Goal: Task Accomplishment & Management: Use online tool/utility

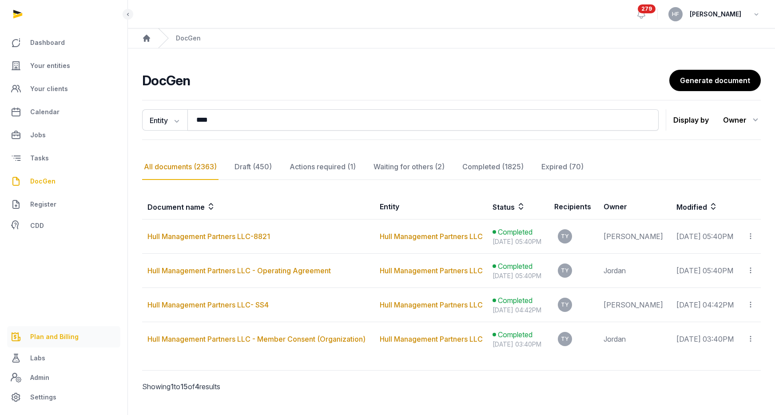
click at [55, 336] on span "Plan and Billing" at bounding box center [54, 336] width 48 height 11
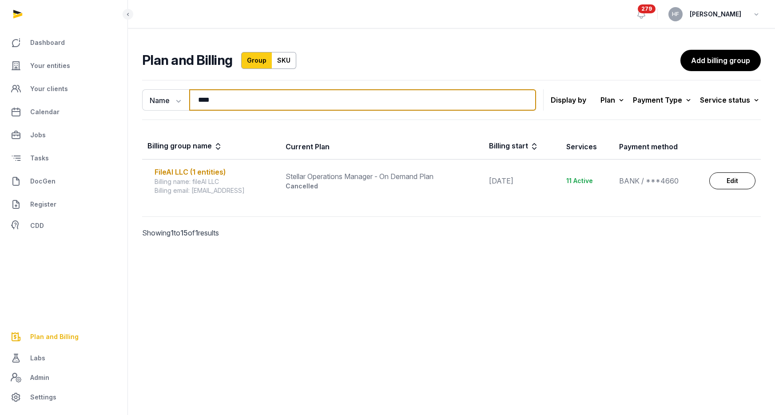
drag, startPoint x: 216, startPoint y: 99, endPoint x: 141, endPoint y: 98, distance: 75.1
click at [151, 98] on div "Name Name Email **** Search" at bounding box center [339, 99] width 394 height 21
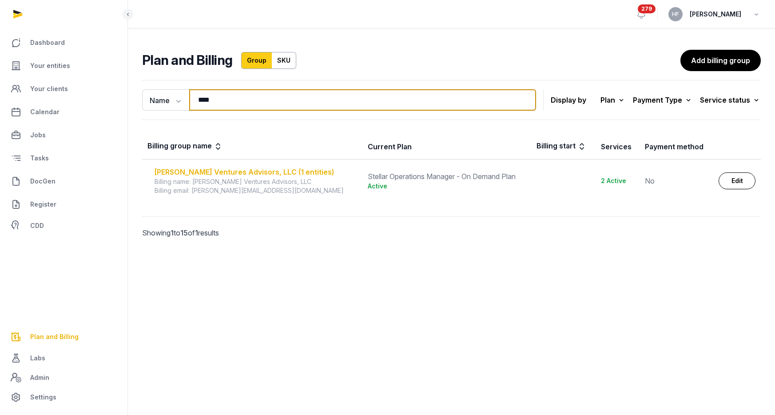
type input "****"
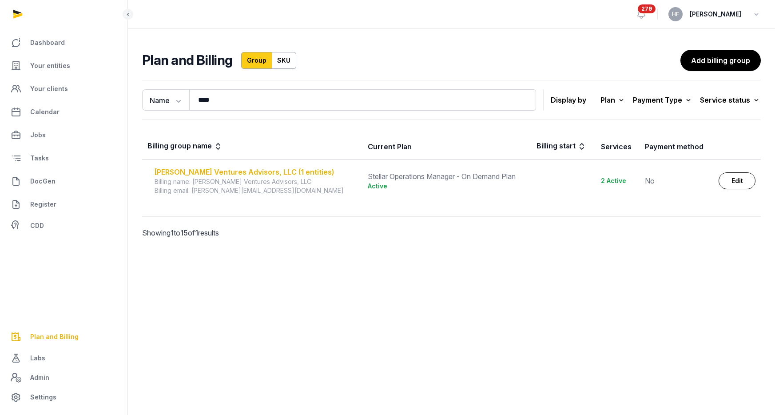
click at [217, 171] on div "Pareta Ventures Advisors, LLC (1 entities)" at bounding box center [256, 172] width 202 height 11
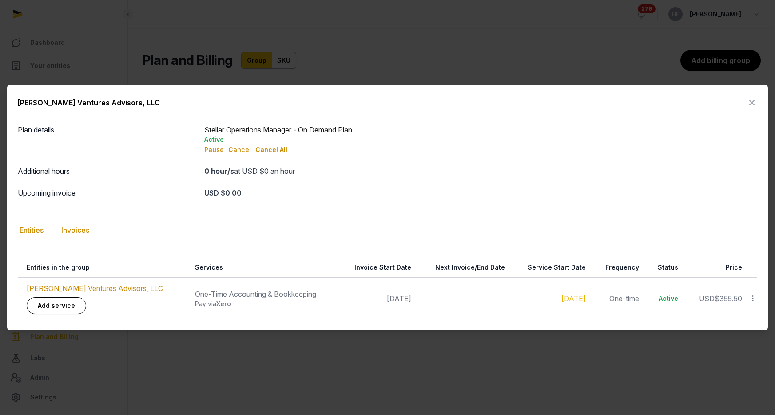
click at [82, 227] on div "Invoices" at bounding box center [76, 231] width 32 height 26
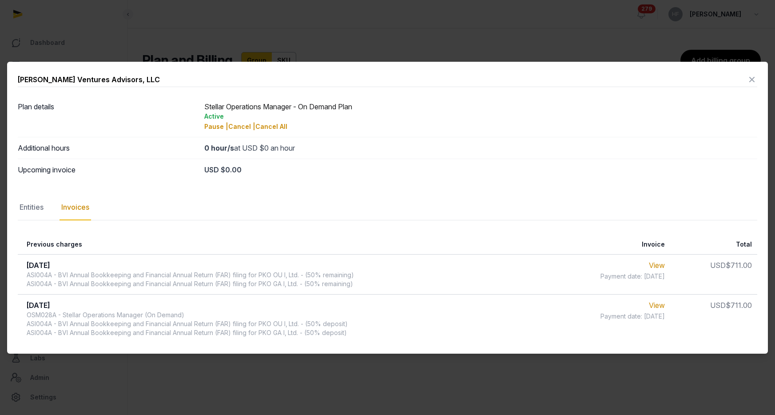
click at [36, 210] on div "Entities" at bounding box center [32, 207] width 28 height 26
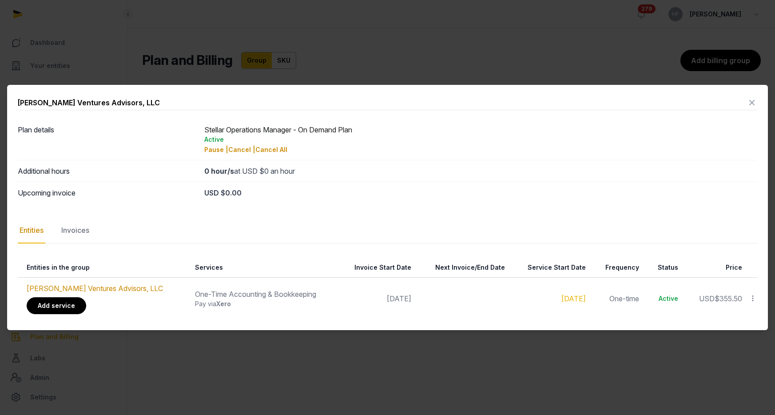
click at [79, 299] on link "Add service" at bounding box center [57, 305] width 60 height 17
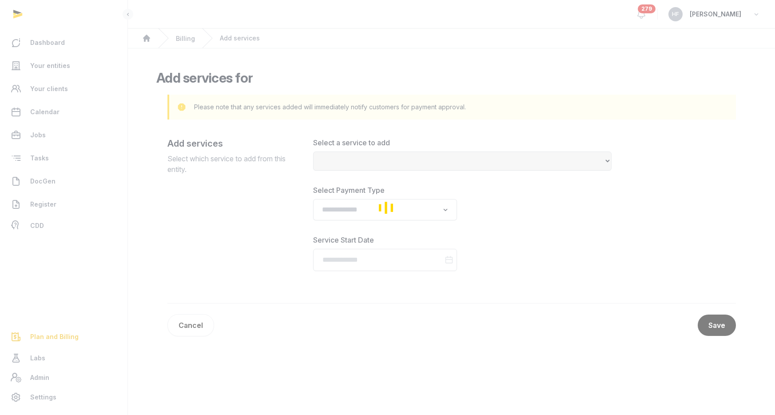
select select
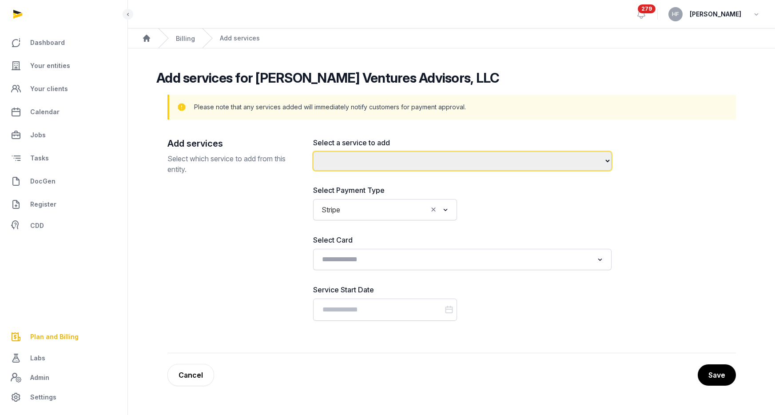
click at [431, 158] on select "**********" at bounding box center [462, 160] width 298 height 19
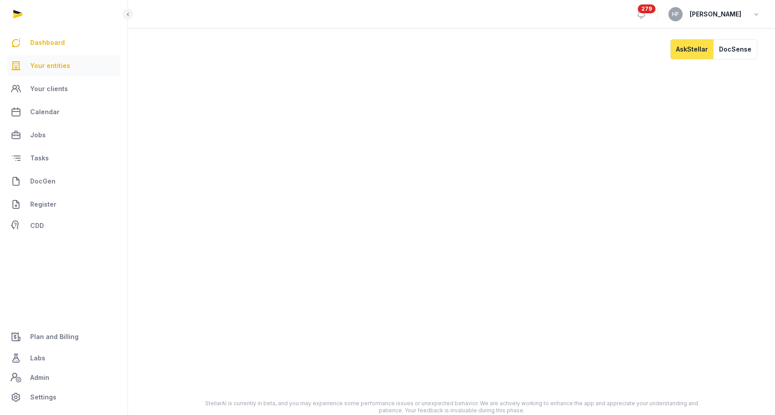
click at [57, 63] on span "Your entities" at bounding box center [50, 65] width 40 height 11
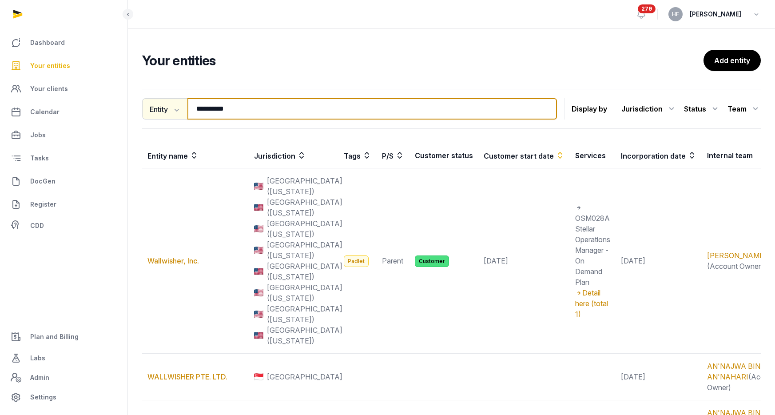
drag, startPoint x: 249, startPoint y: 110, endPoint x: 166, endPoint y: 108, distance: 83.0
click at [168, 108] on div "**********" at bounding box center [349, 108] width 415 height 21
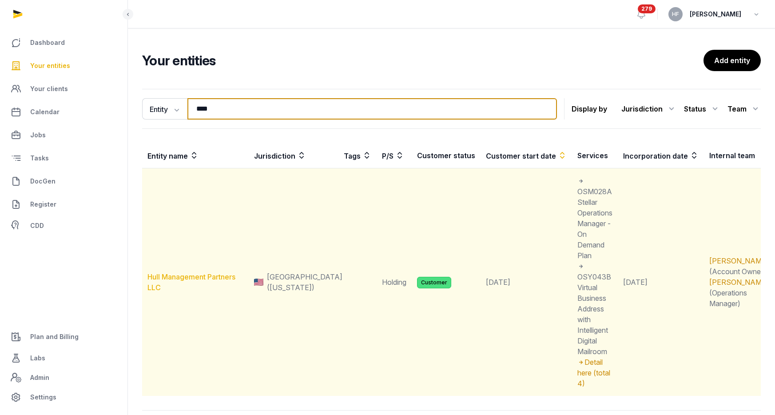
type input "****"
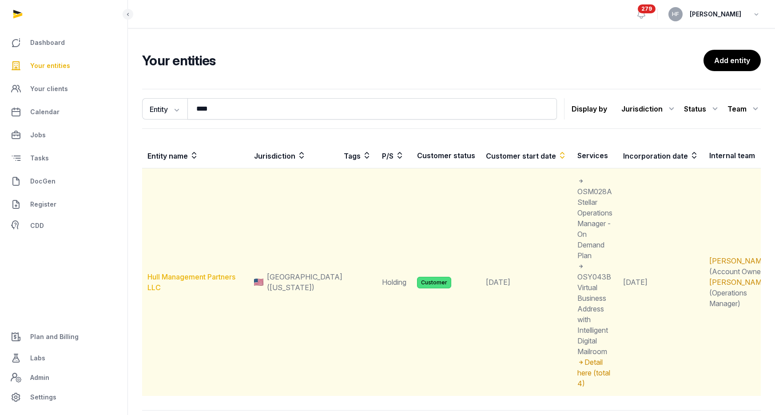
click at [218, 272] on link "Hull Management Partners LLC" at bounding box center [191, 282] width 88 height 20
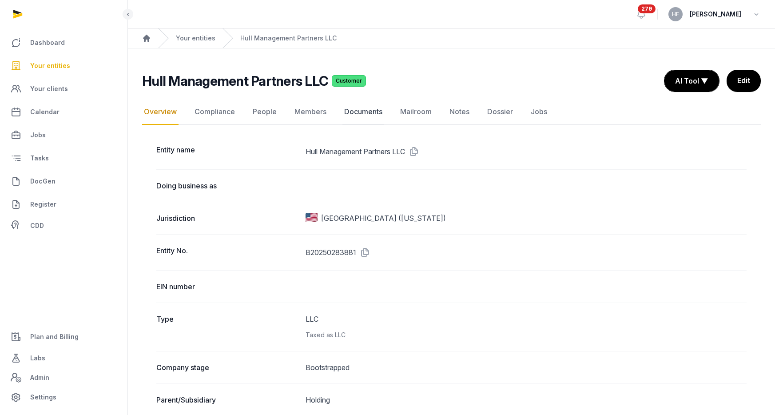
click at [369, 108] on link "Documents" at bounding box center [363, 112] width 42 height 26
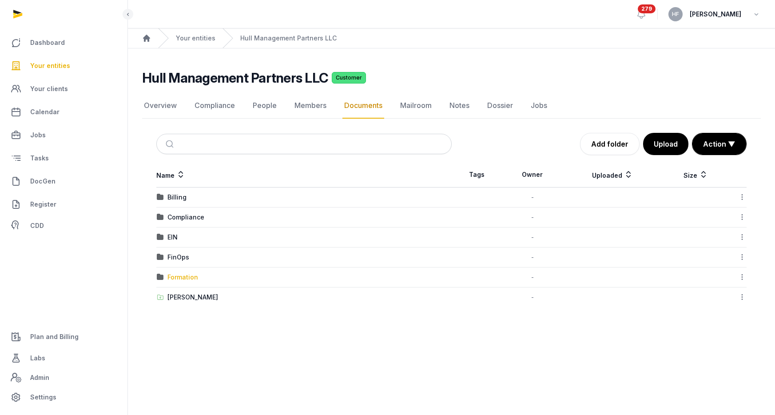
click at [193, 276] on div "Formation" at bounding box center [182, 277] width 31 height 9
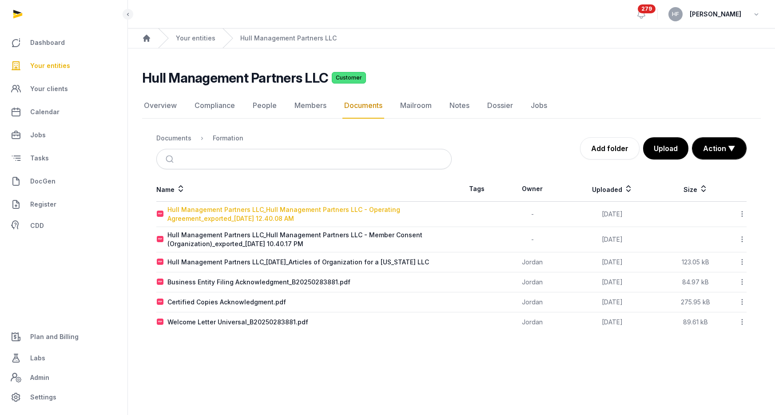
click at [341, 209] on div "Hull Management Partners LLC_Hull Management Partners LLC - Operating Agreement…" at bounding box center [309, 214] width 284 height 18
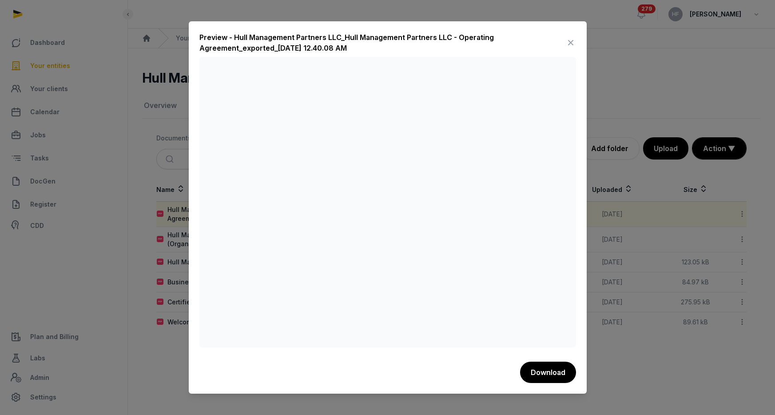
click at [569, 43] on icon at bounding box center [570, 43] width 11 height 14
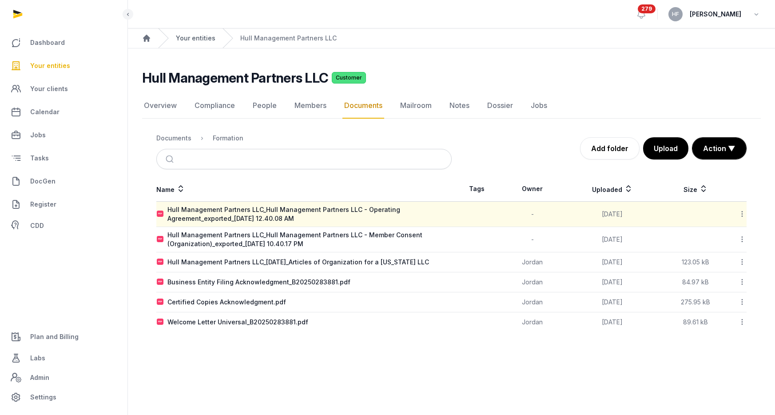
click at [186, 40] on link "Your entities" at bounding box center [196, 38] width 40 height 9
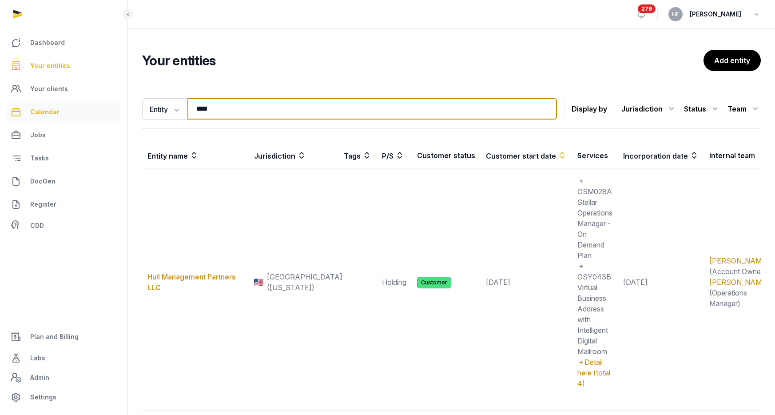
drag, startPoint x: 230, startPoint y: 112, endPoint x: 46, endPoint y: 113, distance: 184.7
click at [64, 112] on div "Dashboard Your entities Your clients Calendar Jobs Tasks DocGen Register CDD Pl…" at bounding box center [387, 237] width 775 height 474
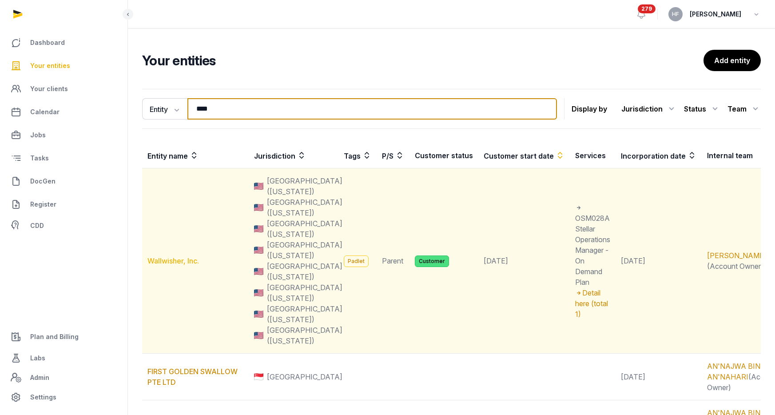
type input "****"
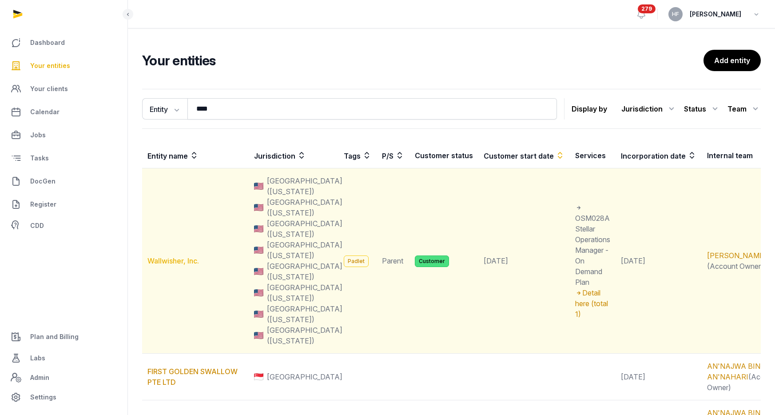
click at [168, 258] on link "Wallwisher, Inc." at bounding box center [173, 260] width 52 height 9
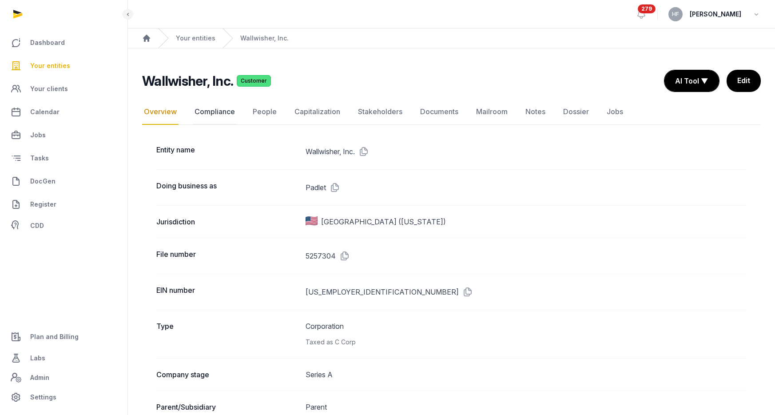
click at [233, 111] on link "Compliance" at bounding box center [215, 112] width 44 height 26
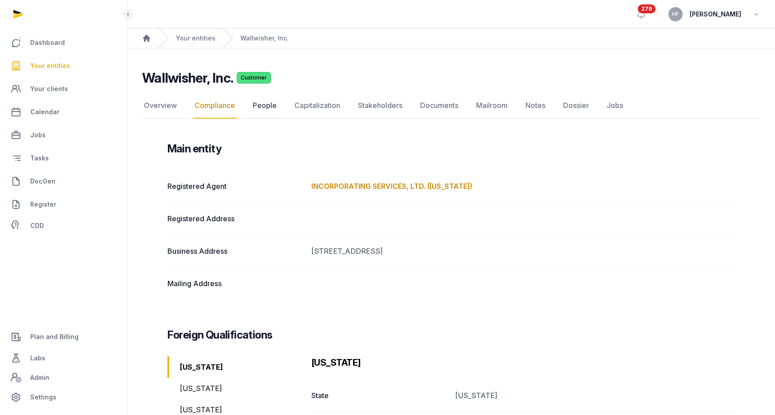
click at [258, 106] on link "People" at bounding box center [265, 106] width 28 height 26
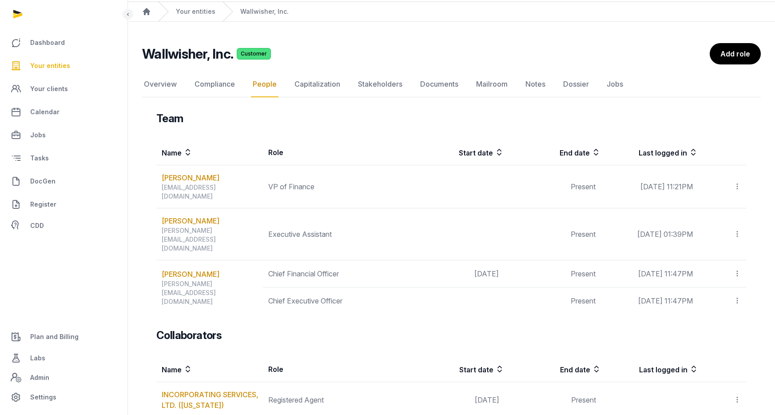
scroll to position [28, 0]
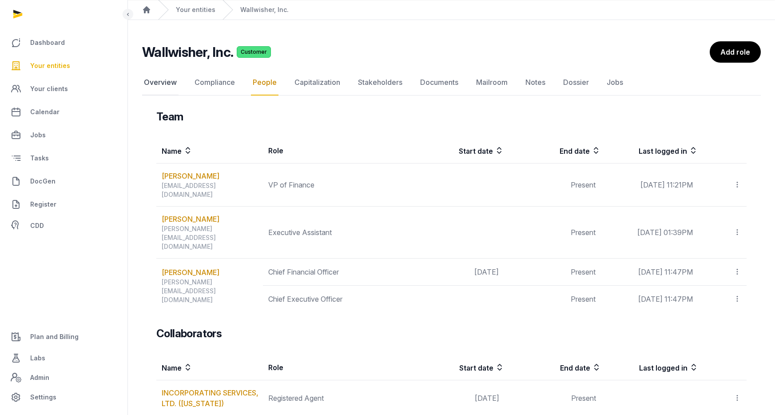
click at [163, 80] on link "Overview" at bounding box center [160, 83] width 36 height 26
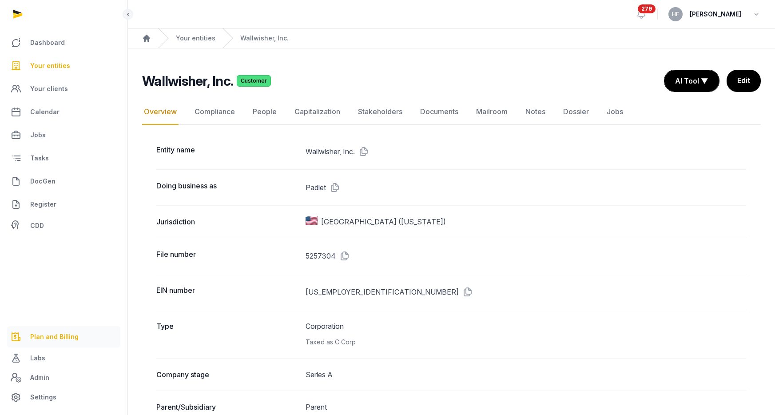
click at [47, 338] on span "Plan and Billing" at bounding box center [54, 336] width 48 height 11
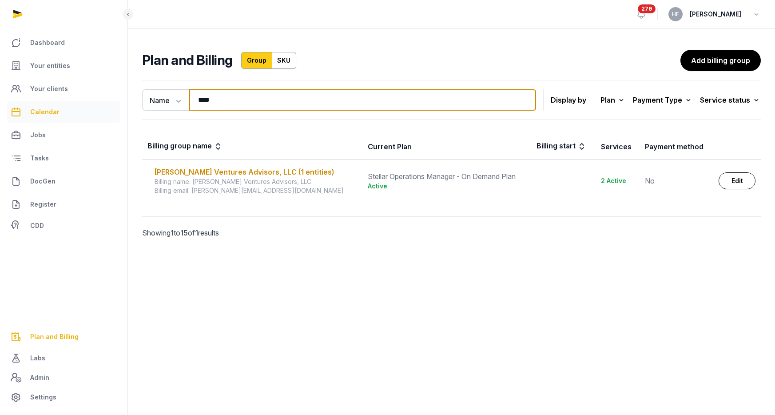
drag, startPoint x: 218, startPoint y: 100, endPoint x: 79, endPoint y: 102, distance: 139.0
click at [98, 100] on div "Dashboard Your entities Your clients Calendar Jobs Tasks DocGen Register CDD Pl…" at bounding box center [387, 207] width 775 height 415
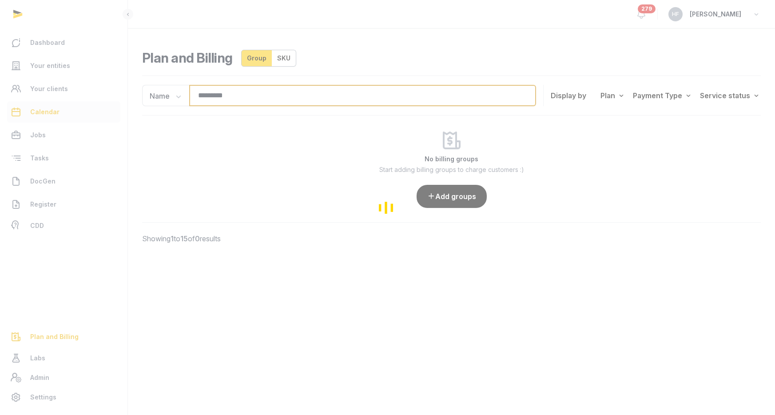
type input "**********"
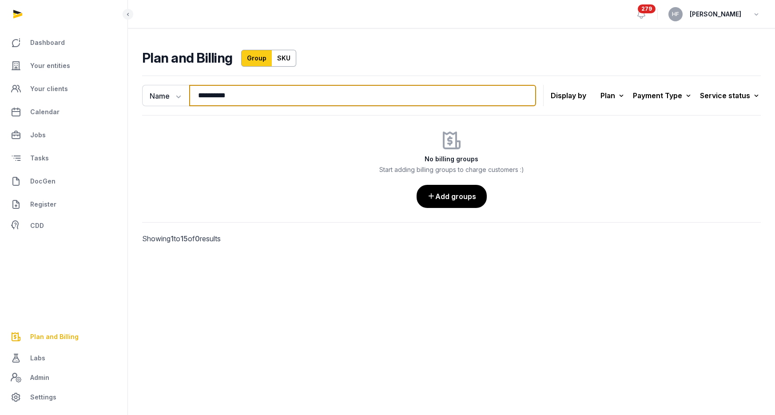
click at [524, 97] on input "**********" at bounding box center [362, 95] width 347 height 21
click at [523, 95] on input "**********" at bounding box center [362, 95] width 347 height 21
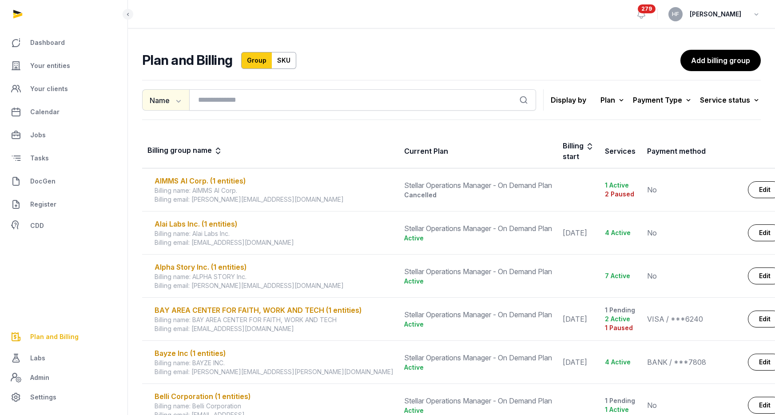
click at [179, 101] on icon "button" at bounding box center [178, 101] width 4 height 3
click at [174, 117] on div "Name" at bounding box center [177, 120] width 71 height 18
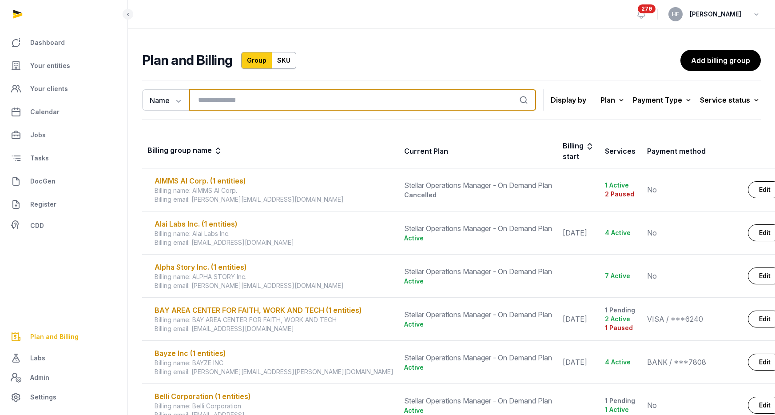
click at [217, 103] on input "search" at bounding box center [362, 99] width 347 height 21
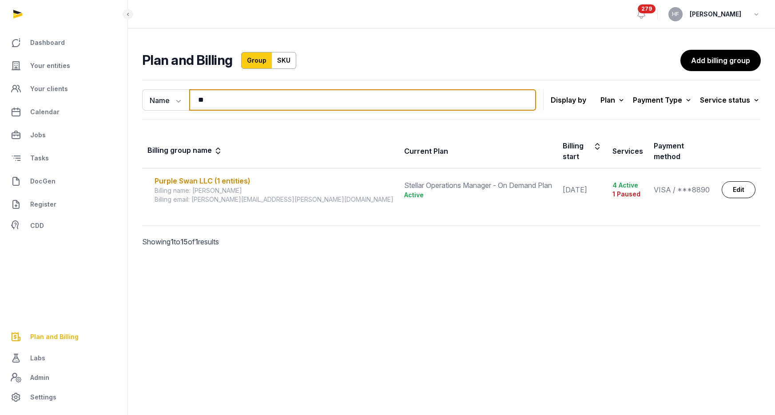
type input "*"
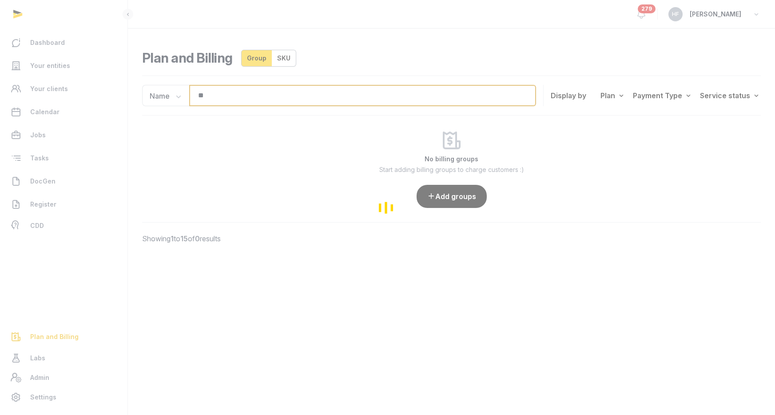
type input "*"
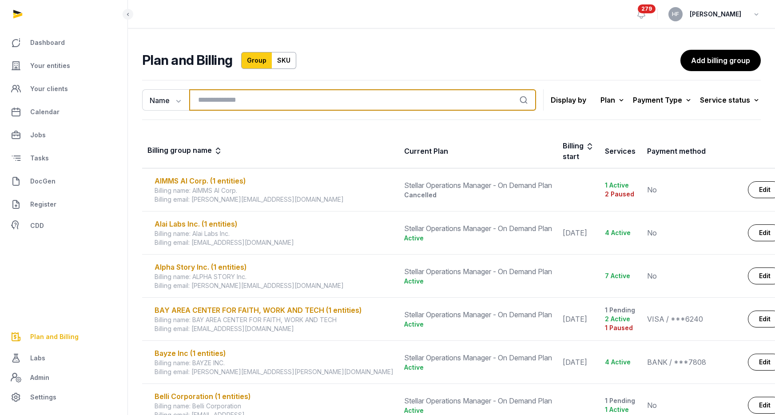
type input "*"
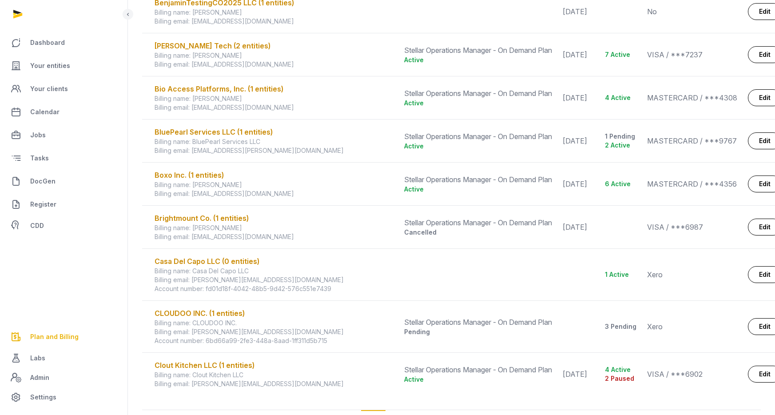
scroll to position [496, 0]
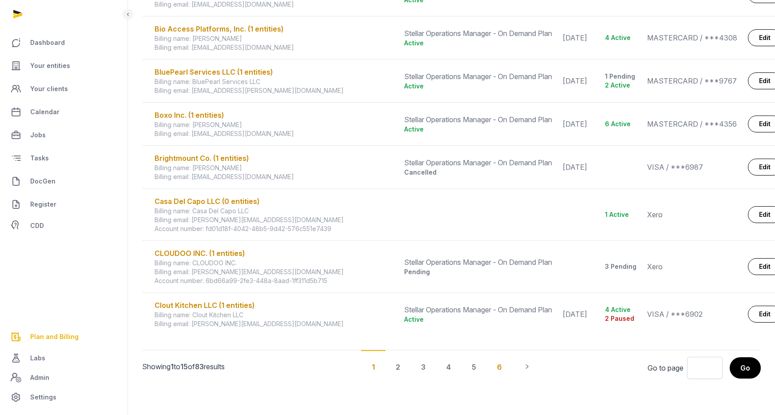
click at [500, 363] on div "6" at bounding box center [499, 366] width 26 height 33
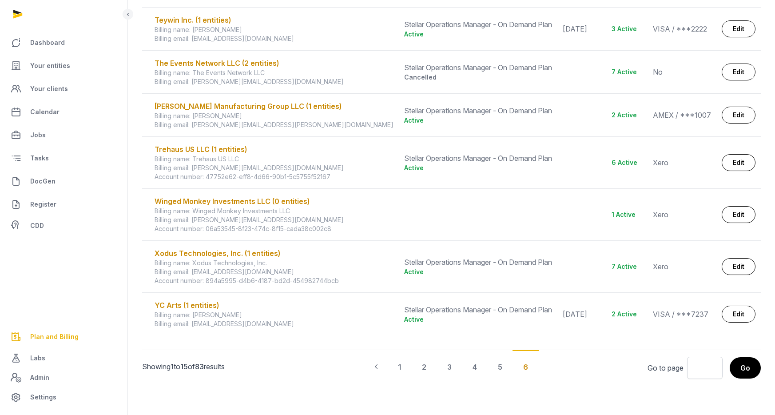
scroll to position [204, 0]
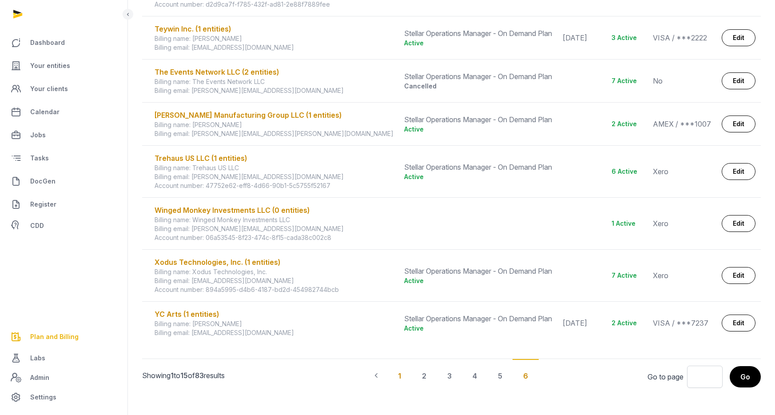
click at [400, 368] on div "1" at bounding box center [399, 375] width 24 height 33
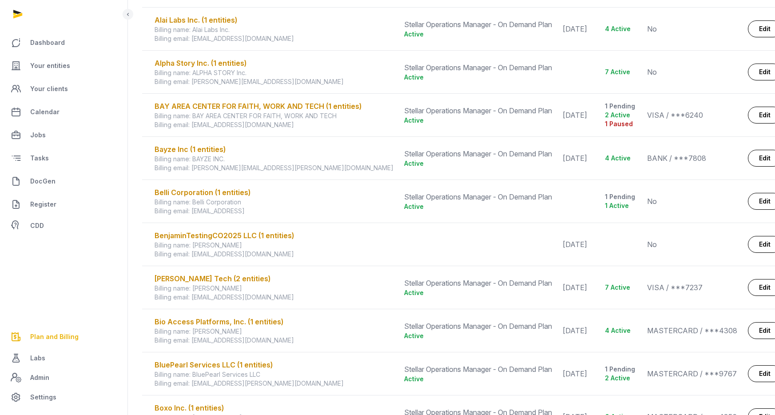
scroll to position [496, 0]
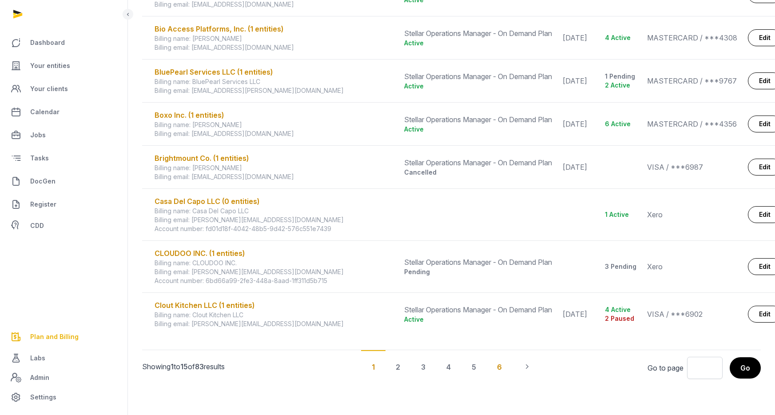
click at [498, 367] on div "6" at bounding box center [499, 366] width 26 height 33
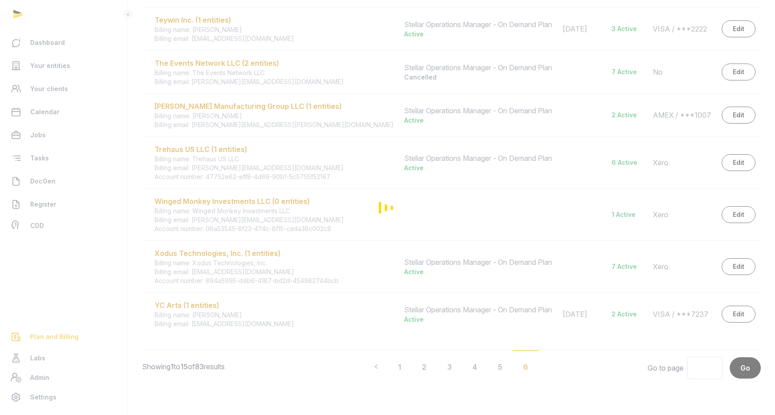
scroll to position [204, 0]
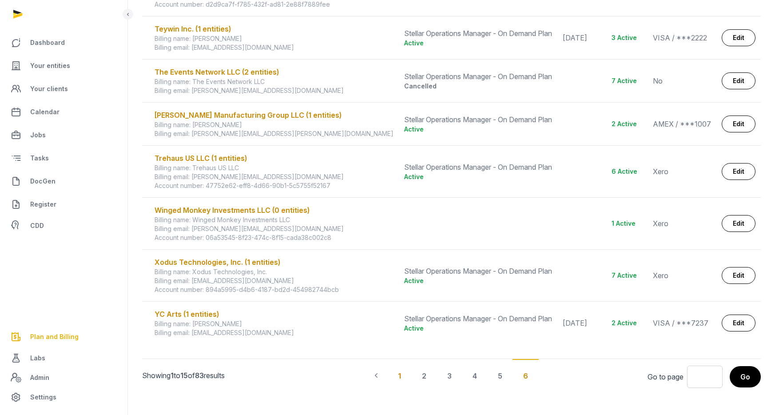
click at [396, 364] on div "1" at bounding box center [399, 375] width 24 height 33
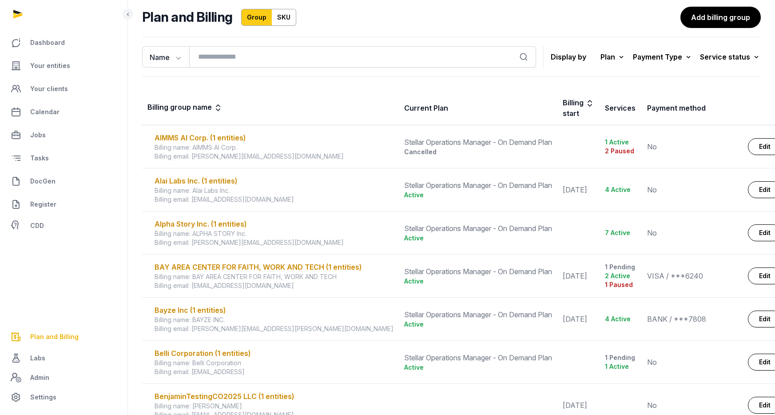
scroll to position [60, 0]
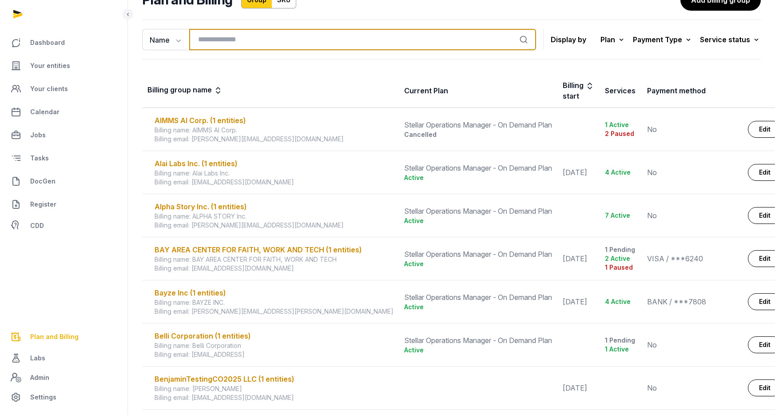
click at [333, 36] on input "search" at bounding box center [362, 39] width 347 height 21
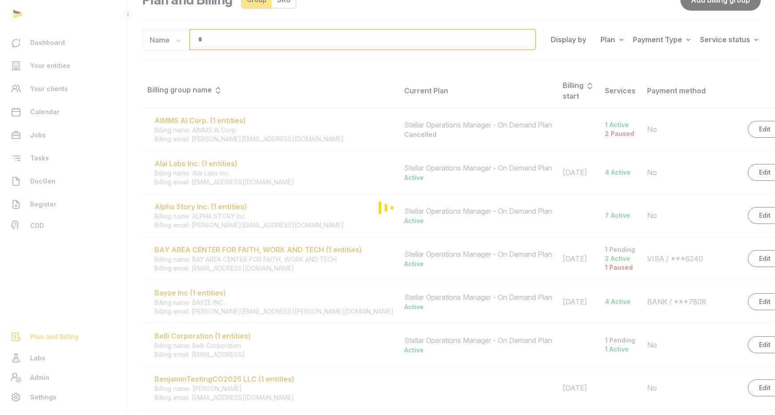
type input "**"
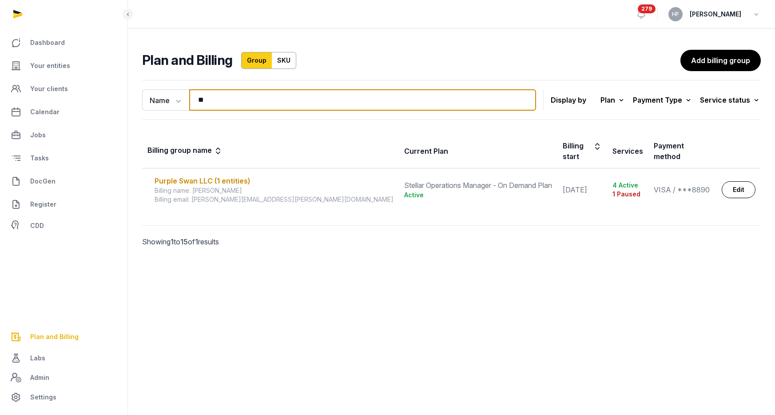
scroll to position [0, 0]
drag, startPoint x: 232, startPoint y: 101, endPoint x: 146, endPoint y: 95, distance: 85.9
click at [149, 95] on div "Name Name Email ** Search" at bounding box center [339, 99] width 394 height 21
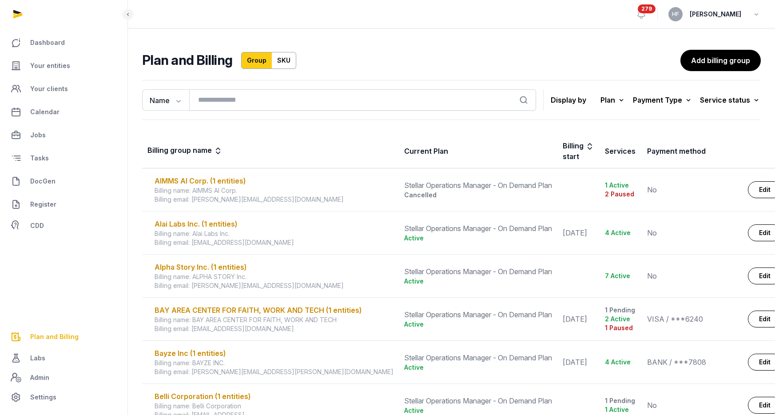
click at [683, 97] on div "Payment Type" at bounding box center [663, 100] width 60 height 12
click at [626, 100] on icon at bounding box center [621, 100] width 9 height 12
click at [757, 102] on icon at bounding box center [756, 100] width 9 height 12
click at [746, 120] on div "All" at bounding box center [725, 123] width 71 height 16
click at [690, 101] on icon at bounding box center [688, 100] width 9 height 12
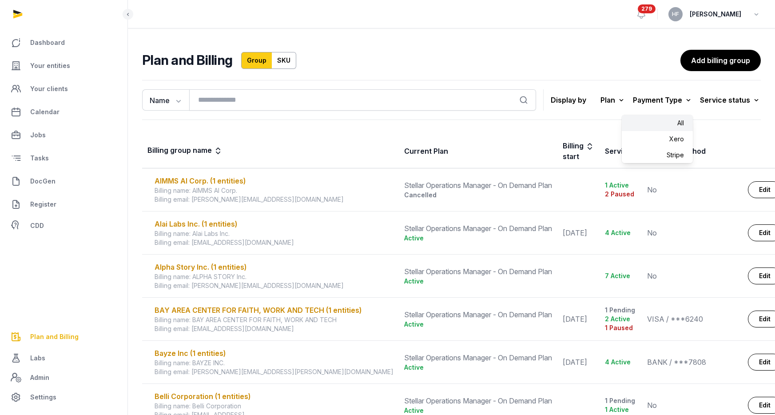
click at [679, 124] on div "All" at bounding box center [657, 123] width 71 height 16
click at [623, 103] on icon at bounding box center [621, 100] width 9 height 12
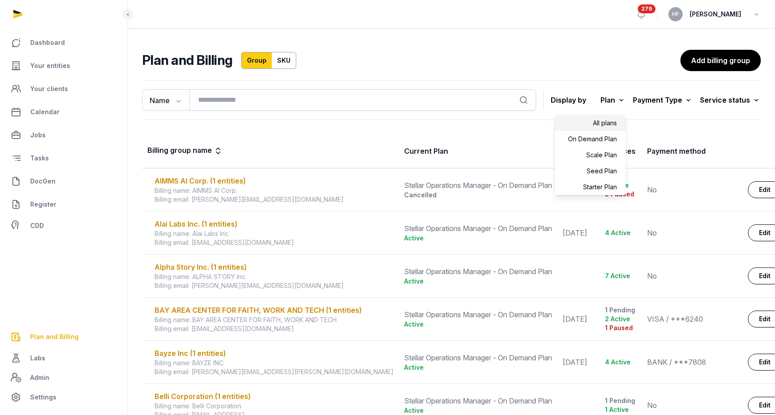
click at [613, 125] on div "All plans" at bounding box center [590, 123] width 71 height 16
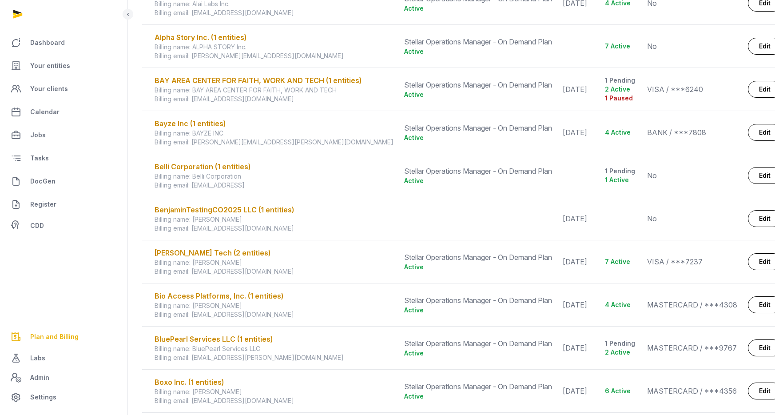
scroll to position [496, 0]
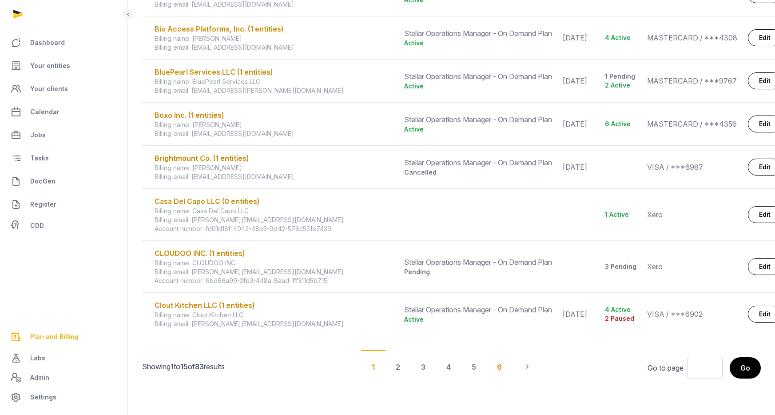
click at [501, 368] on div "6" at bounding box center [499, 366] width 26 height 33
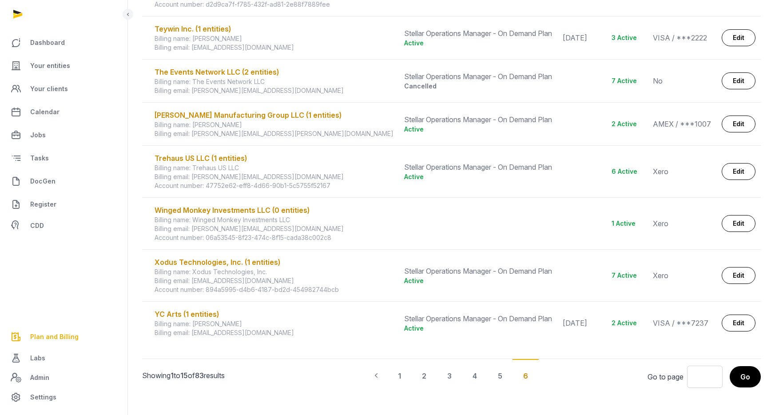
scroll to position [0, 0]
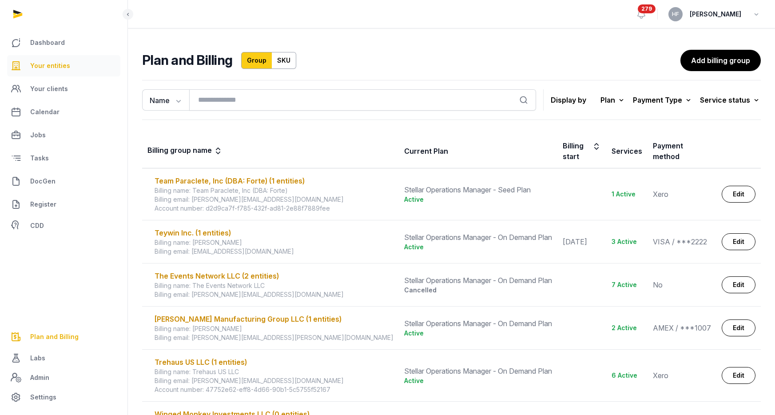
click at [73, 69] on link "Your entities" at bounding box center [63, 65] width 113 height 21
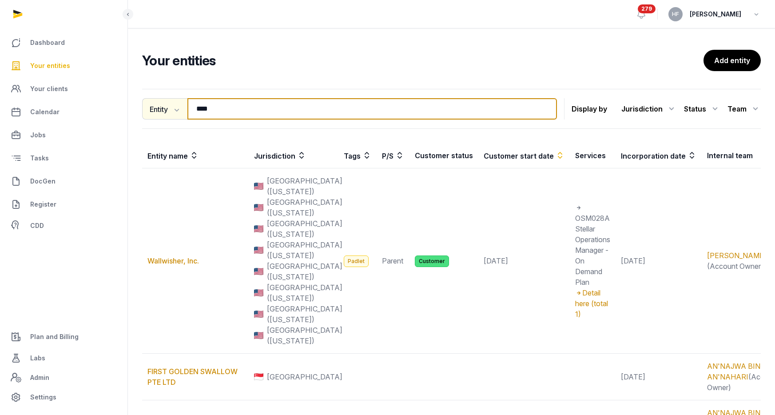
drag, startPoint x: 244, startPoint y: 107, endPoint x: 142, endPoint y: 103, distance: 102.2
click at [154, 103] on div "Entity Entity People Tags Services **** Search" at bounding box center [349, 108] width 415 height 21
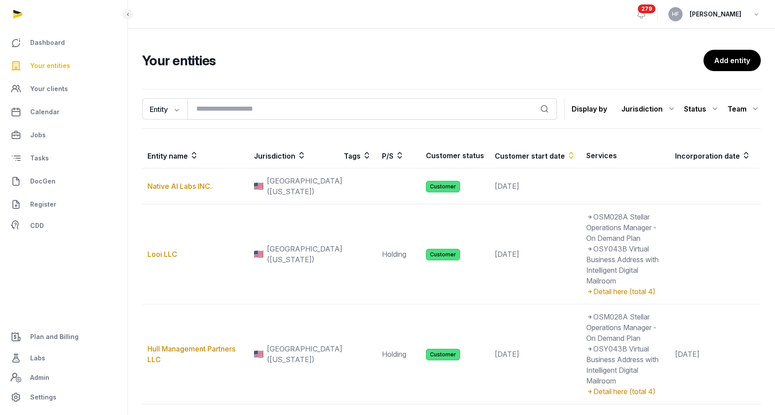
click at [711, 109] on icon at bounding box center [715, 109] width 11 height 14
click at [702, 159] on div "Customer" at bounding box center [684, 163] width 71 height 16
click at [635, 110] on icon at bounding box center [635, 109] width 11 height 14
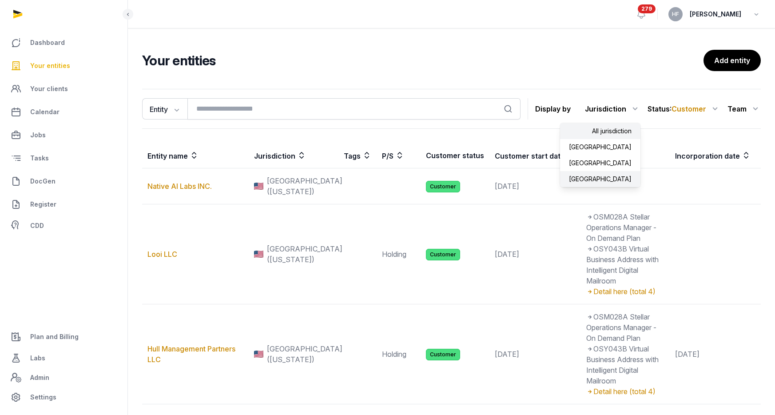
click at [624, 176] on div "[GEOGRAPHIC_DATA]" at bounding box center [600, 179] width 80 height 16
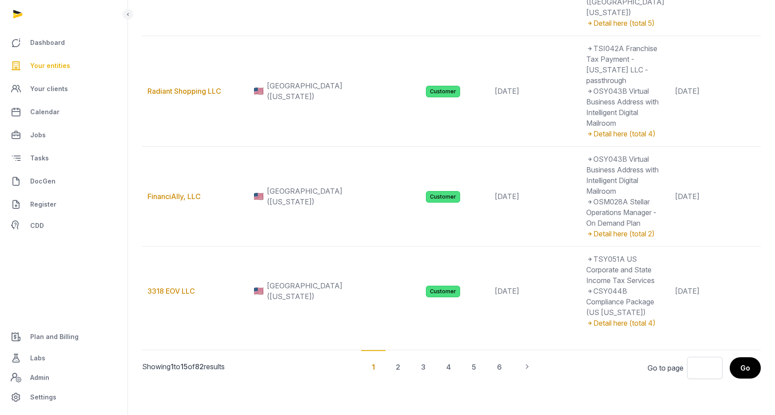
scroll to position [1843, 0]
click at [500, 363] on div "6" at bounding box center [499, 366] width 26 height 33
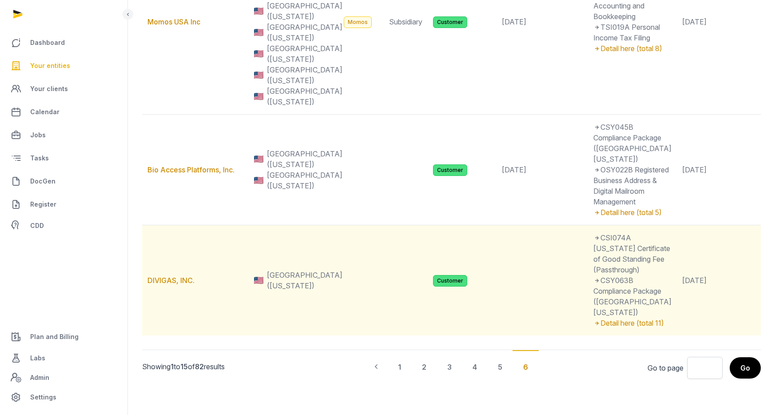
scroll to position [0, 0]
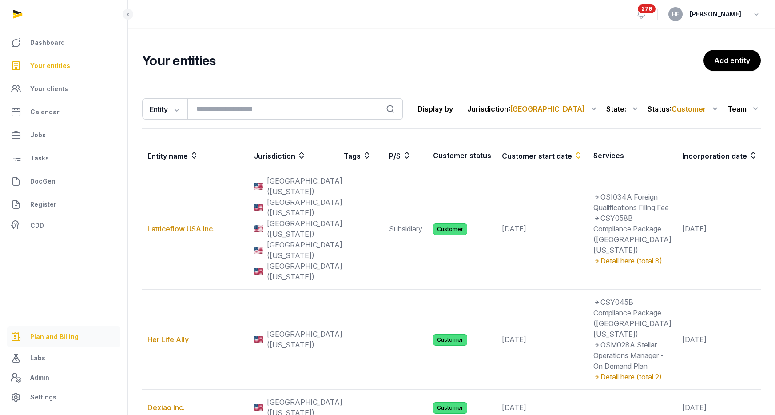
click at [60, 342] on link "Plan and Billing" at bounding box center [63, 336] width 113 height 21
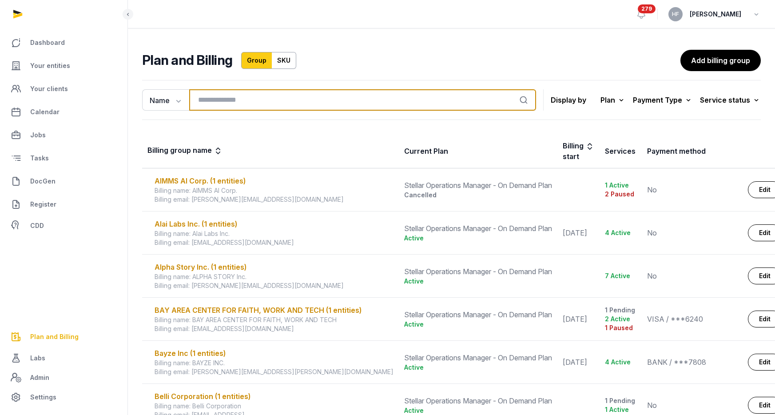
click at [218, 103] on input "search" at bounding box center [362, 99] width 347 height 21
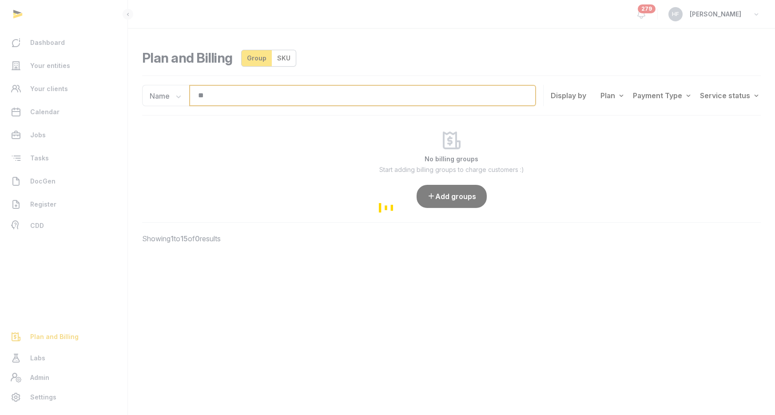
type input "*"
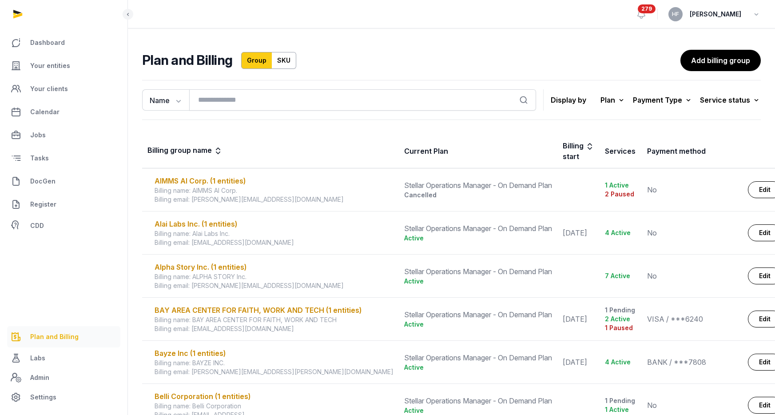
click at [60, 333] on span "Plan and Billing" at bounding box center [54, 336] width 48 height 11
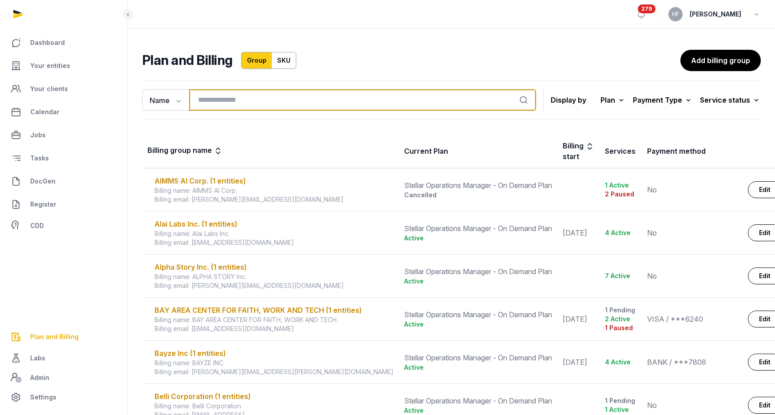
click at [217, 102] on input "search" at bounding box center [362, 99] width 347 height 21
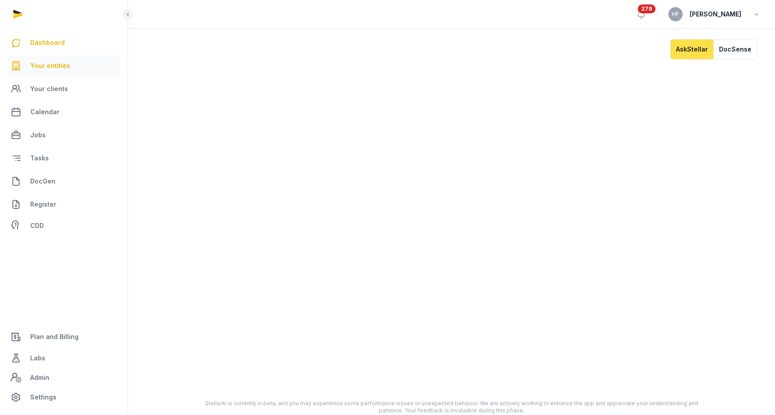
click at [58, 65] on span "Your entities" at bounding box center [50, 65] width 40 height 11
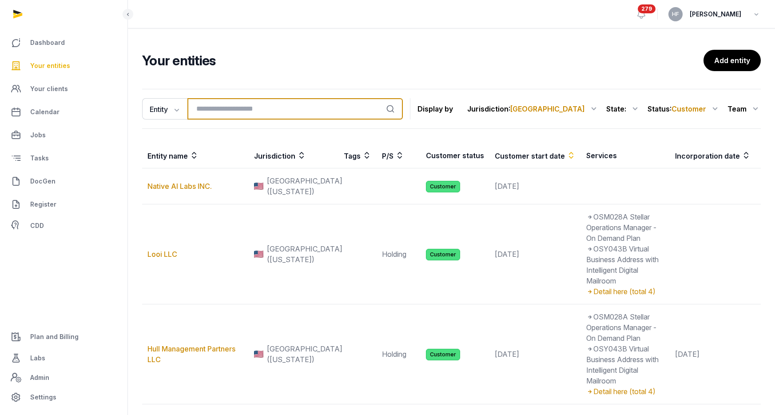
click at [245, 103] on input "search" at bounding box center [294, 108] width 215 height 21
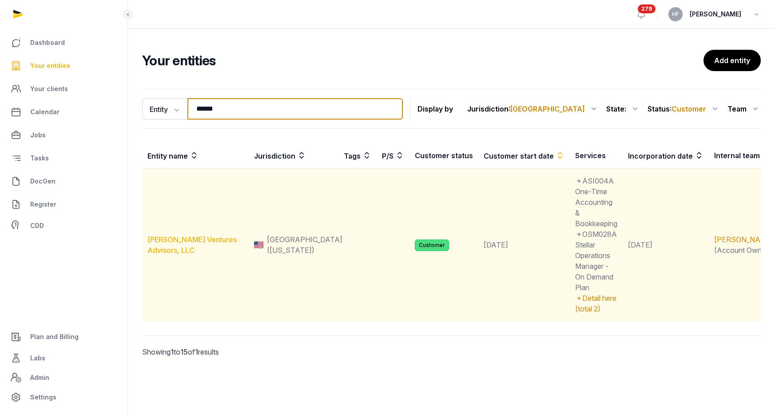
type input "******"
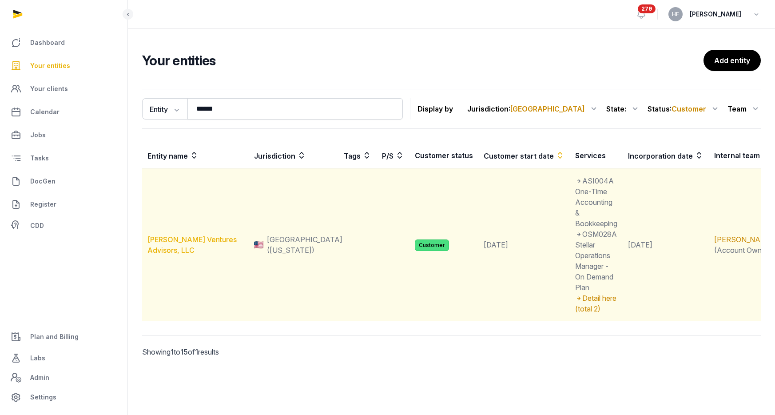
click at [182, 235] on link "[PERSON_NAME] Ventures Advisors, LLC" at bounding box center [191, 245] width 89 height 20
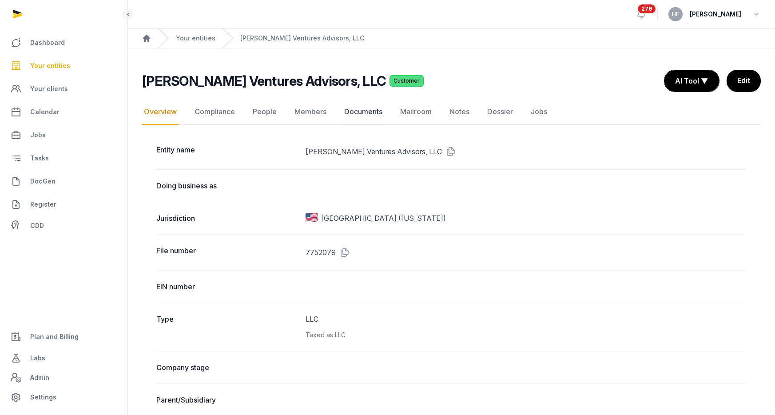
click at [368, 112] on link "Documents" at bounding box center [363, 112] width 42 height 26
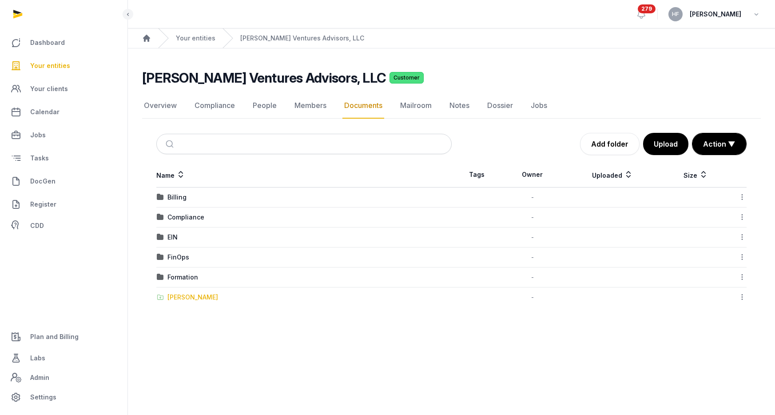
click at [194, 294] on div "[PERSON_NAME]" at bounding box center [192, 297] width 51 height 9
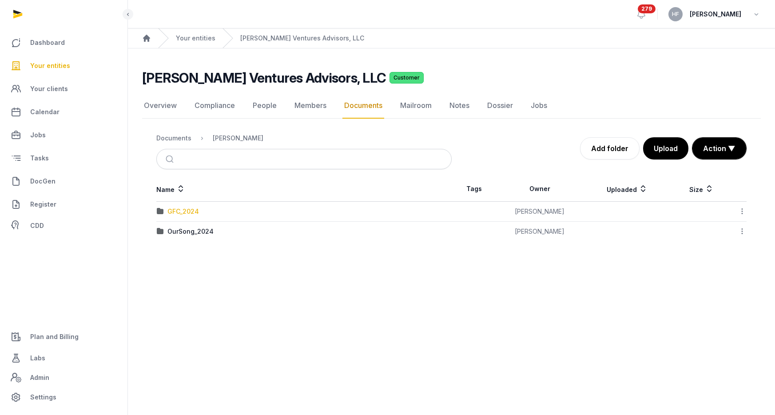
click at [194, 211] on div "GFC_2024" at bounding box center [183, 211] width 32 height 9
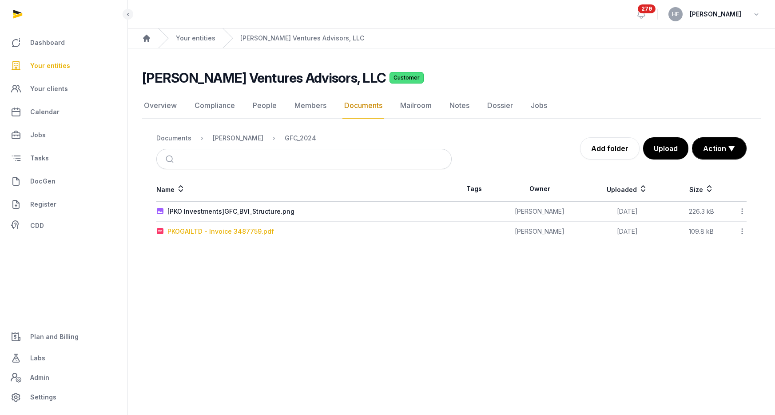
click at [262, 232] on div "PKOGAILTD - Invoice 3487759.pdf" at bounding box center [220, 231] width 107 height 9
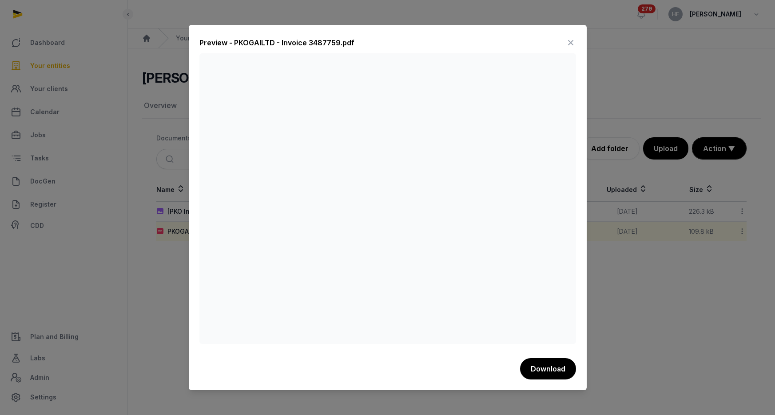
click at [571, 39] on icon at bounding box center [570, 43] width 11 height 14
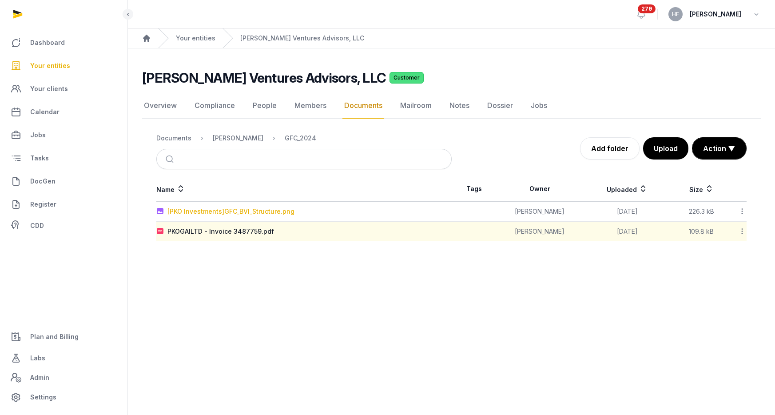
click at [245, 210] on div "[PKO Investments]GFC_BVI_Structure.png" at bounding box center [230, 211] width 127 height 9
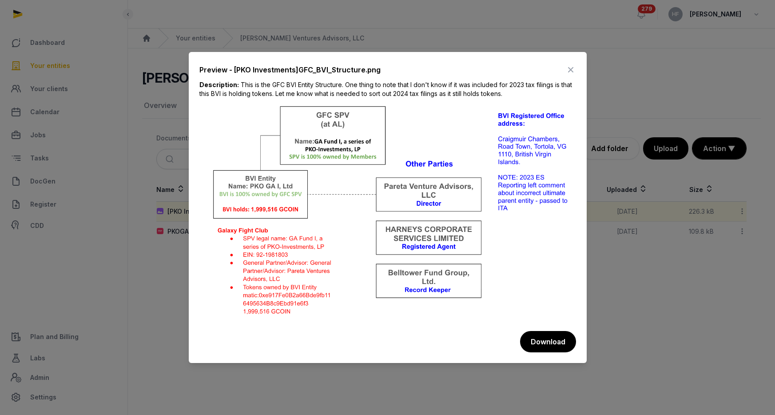
click at [571, 69] on icon at bounding box center [570, 70] width 11 height 14
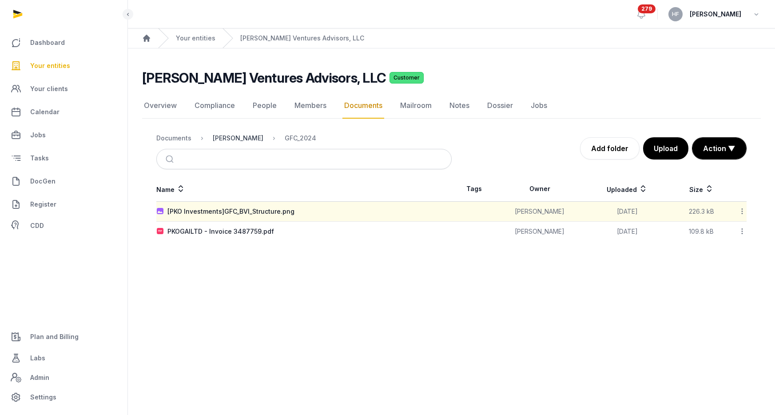
click at [237, 137] on div "[PERSON_NAME]" at bounding box center [238, 138] width 51 height 9
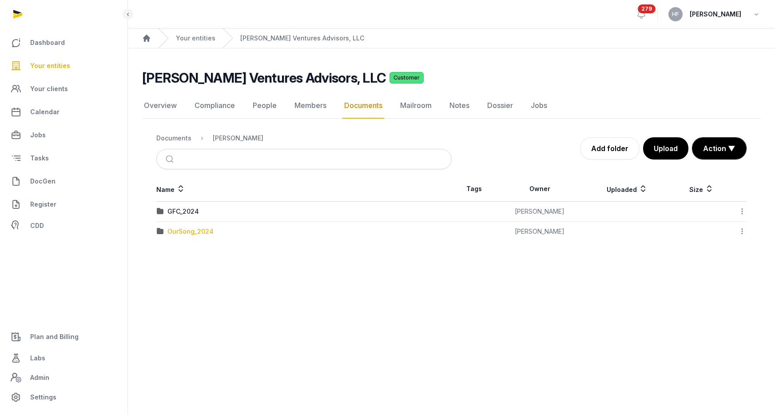
click at [199, 231] on div "OurSong_2024" at bounding box center [190, 231] width 46 height 9
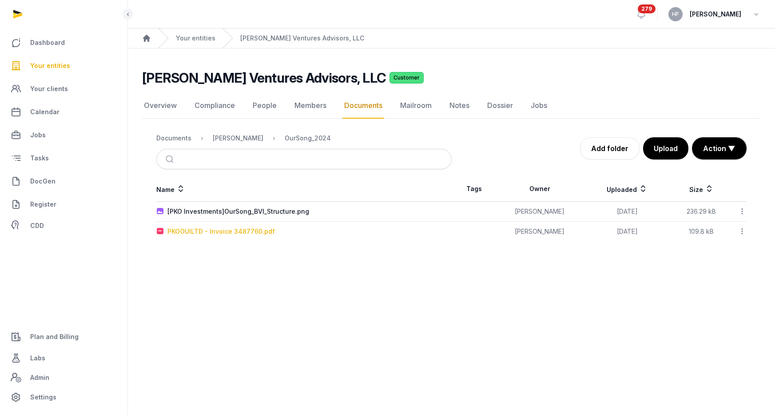
click at [245, 233] on div "PKOOUILTD - Invoice 3487760.pdf" at bounding box center [220, 231] width 107 height 9
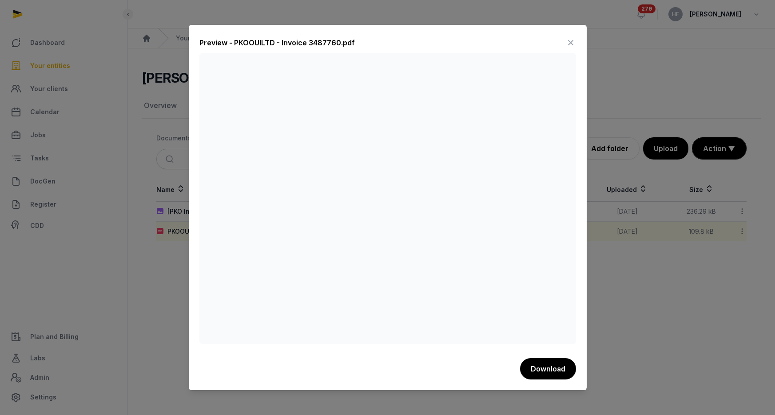
click at [569, 39] on icon at bounding box center [570, 43] width 11 height 14
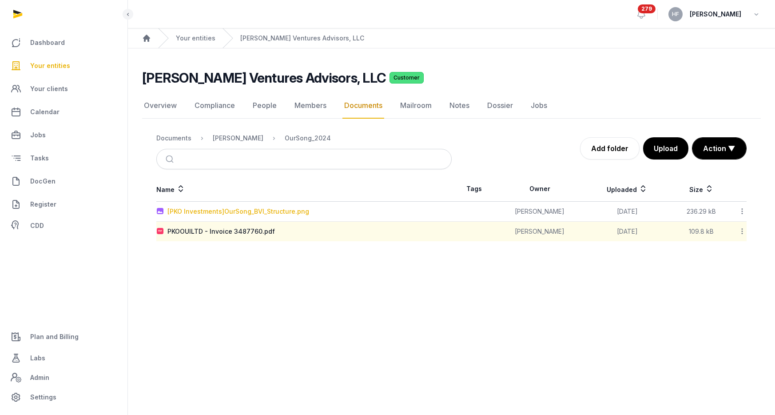
click at [247, 208] on div "[PKO Investments]OurSong_BVI_Structure.png" at bounding box center [238, 211] width 142 height 9
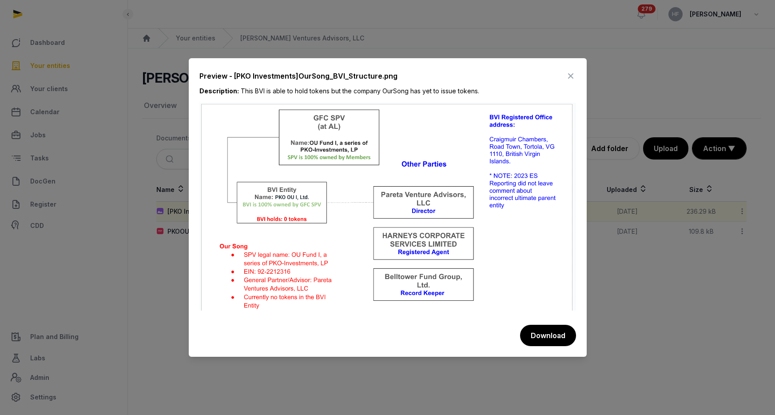
click at [573, 76] on icon at bounding box center [570, 76] width 11 height 14
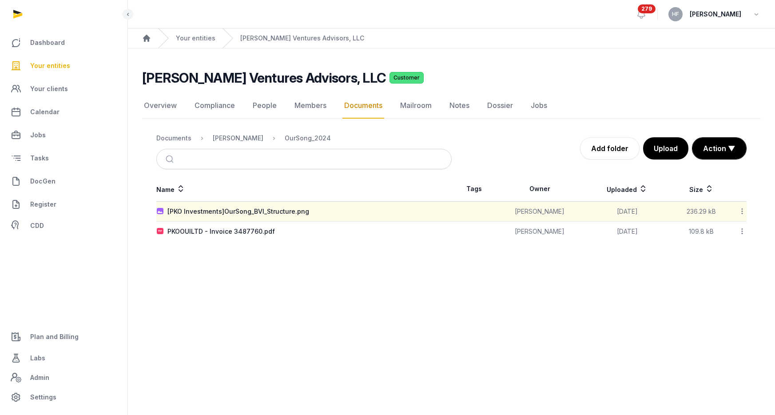
click at [742, 210] on icon at bounding box center [742, 210] width 8 height 9
click at [731, 302] on div "Move" at bounding box center [710, 298] width 71 height 16
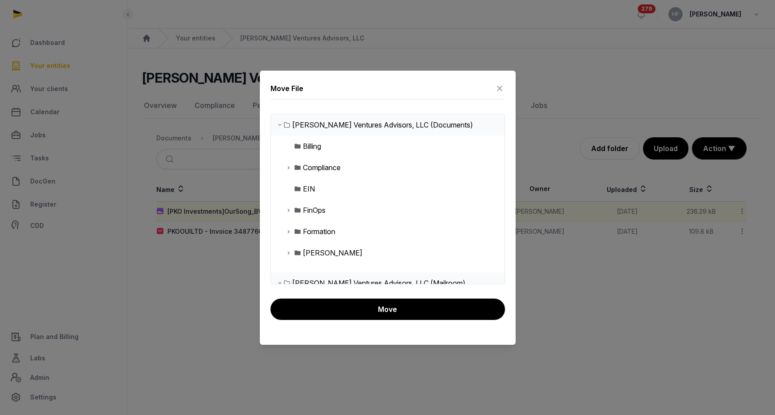
click at [288, 232] on icon at bounding box center [288, 231] width 7 height 11
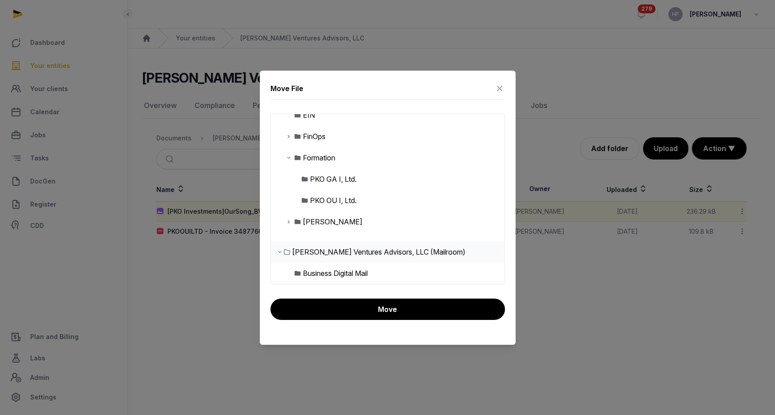
scroll to position [81, 0]
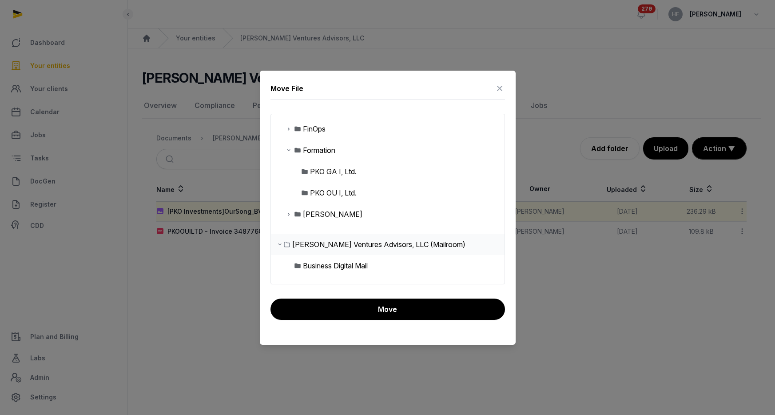
click at [501, 86] on icon at bounding box center [499, 88] width 11 height 14
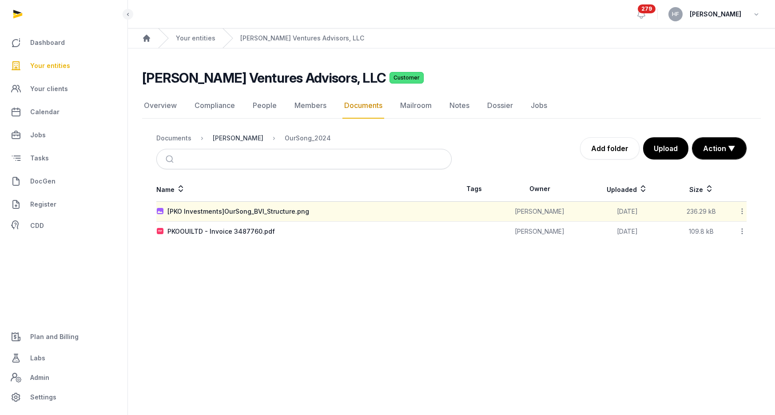
click at [241, 139] on div "[PERSON_NAME]" at bounding box center [238, 138] width 51 height 9
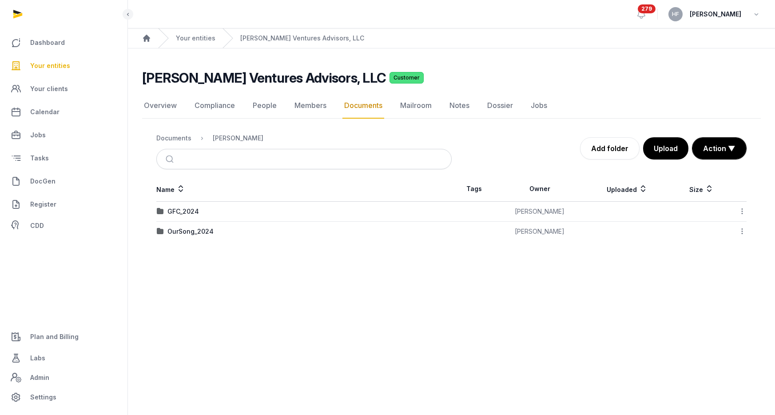
click at [746, 232] on icon at bounding box center [742, 230] width 8 height 9
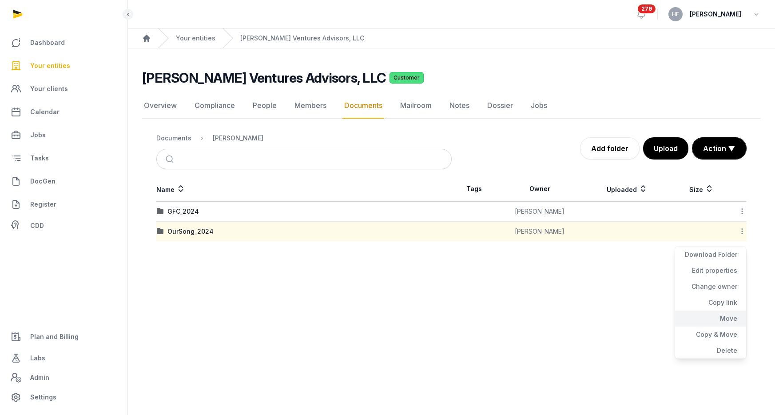
click at [730, 314] on div "Move" at bounding box center [710, 318] width 71 height 16
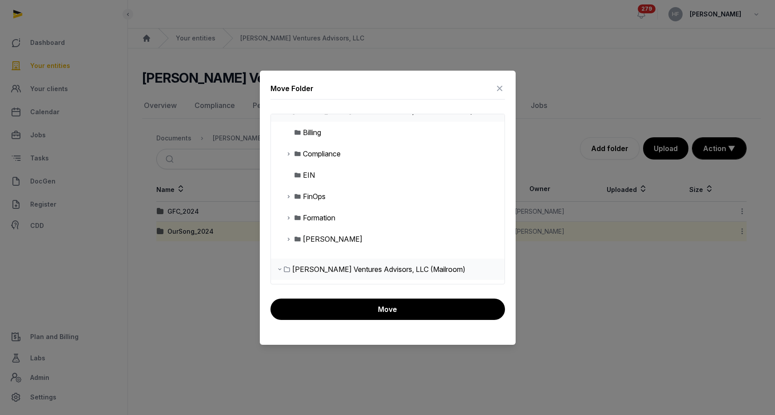
scroll to position [12, 0]
click at [289, 218] on icon at bounding box center [288, 219] width 7 height 11
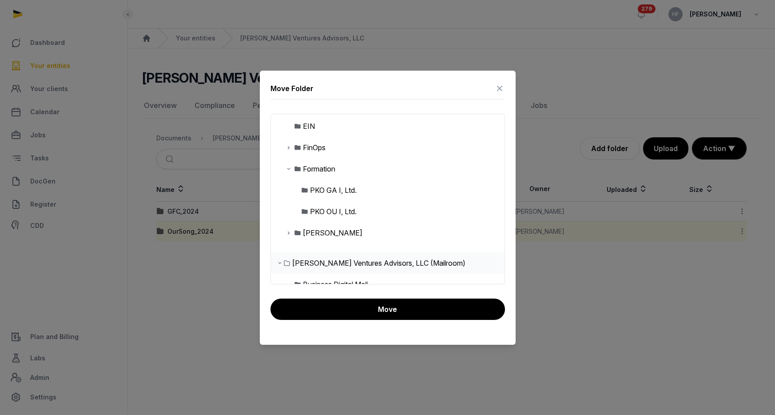
scroll to position [63, 0]
click at [502, 88] on icon at bounding box center [499, 88] width 11 height 14
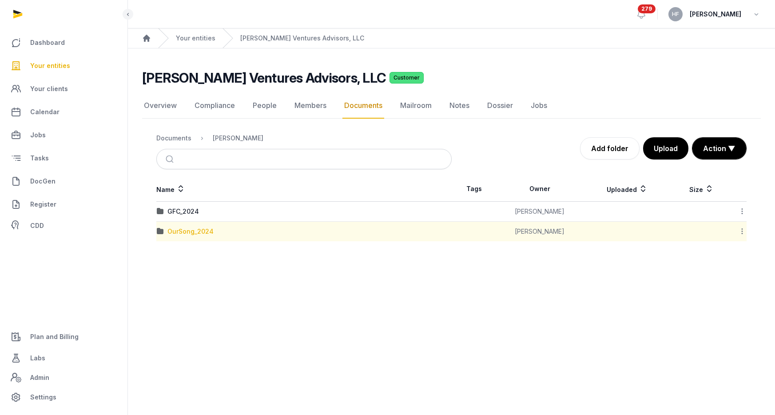
click at [200, 233] on div "OurSong_2024" at bounding box center [190, 231] width 46 height 9
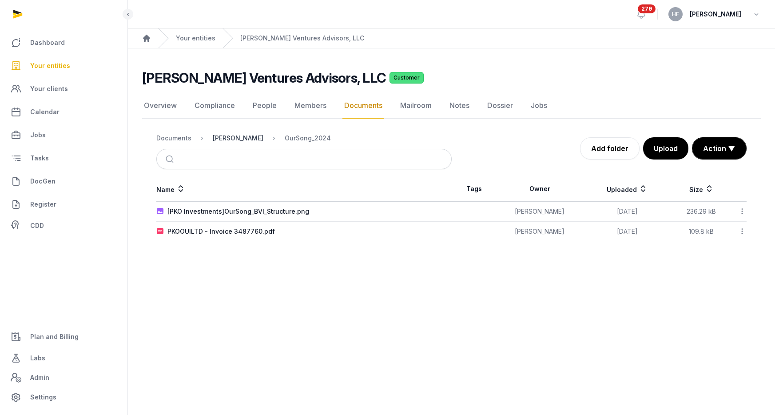
click at [233, 139] on div "[PERSON_NAME]" at bounding box center [238, 138] width 51 height 9
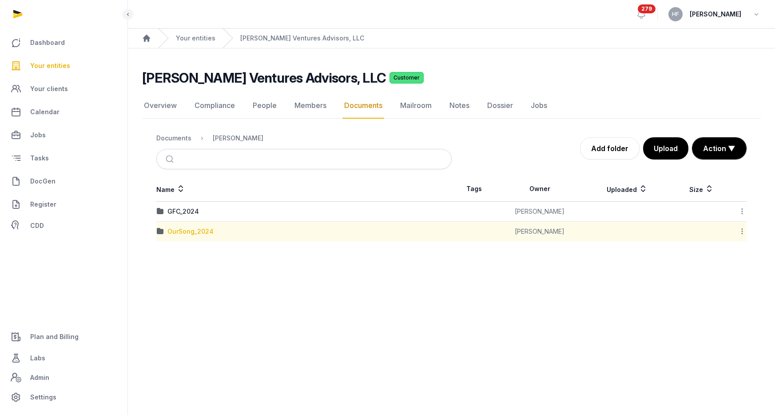
click at [200, 233] on div "OurSong_2024" at bounding box center [190, 231] width 46 height 9
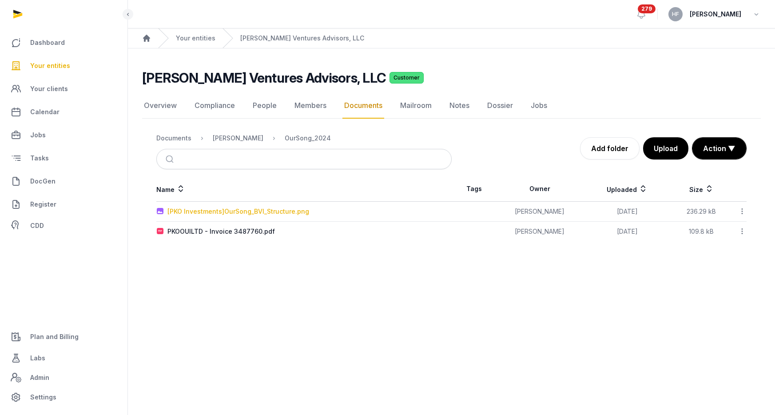
click at [256, 213] on div "[PKO Investments]OurSong_BVI_Structure.png" at bounding box center [238, 211] width 142 height 9
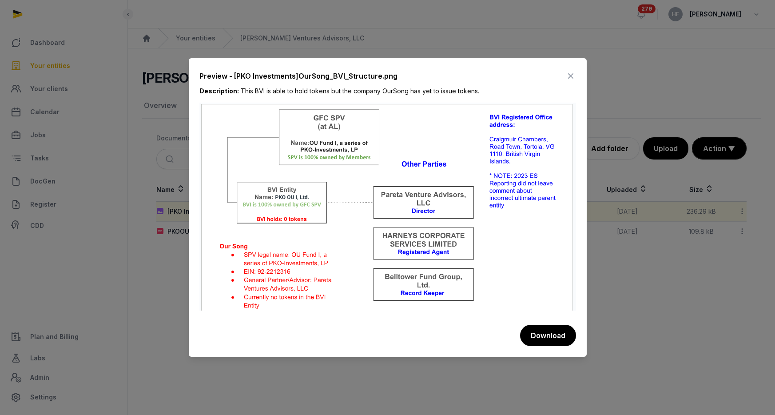
click at [571, 76] on icon at bounding box center [570, 76] width 11 height 14
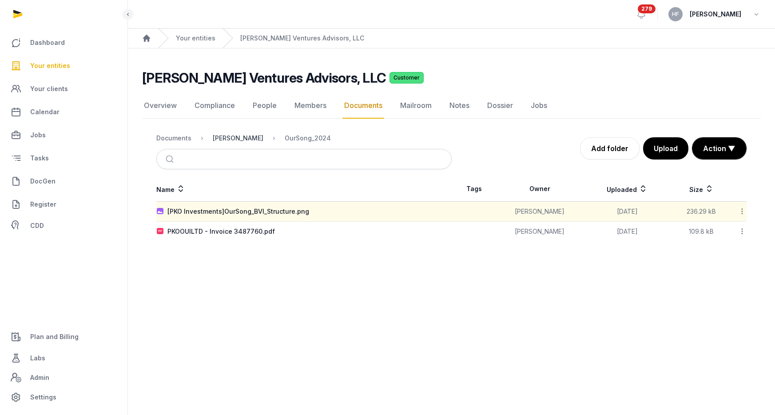
click at [248, 137] on div "[PERSON_NAME]" at bounding box center [238, 138] width 51 height 9
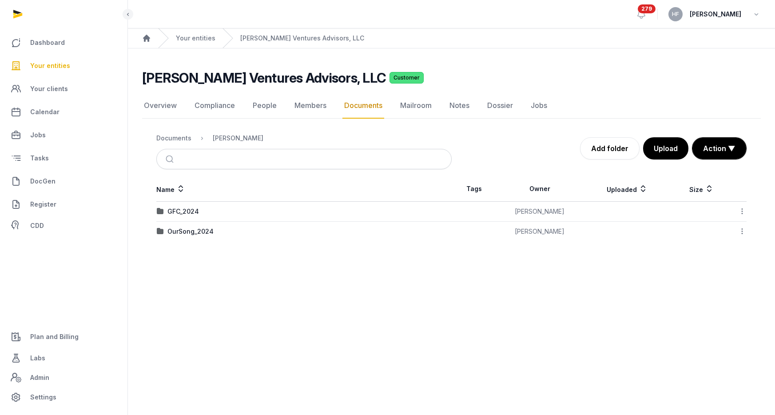
click at [742, 231] on icon at bounding box center [742, 230] width 8 height 9
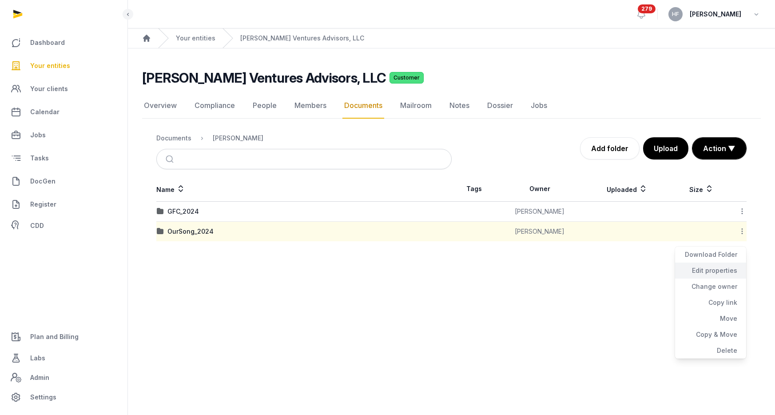
click at [727, 267] on div "Edit properties" at bounding box center [710, 270] width 71 height 16
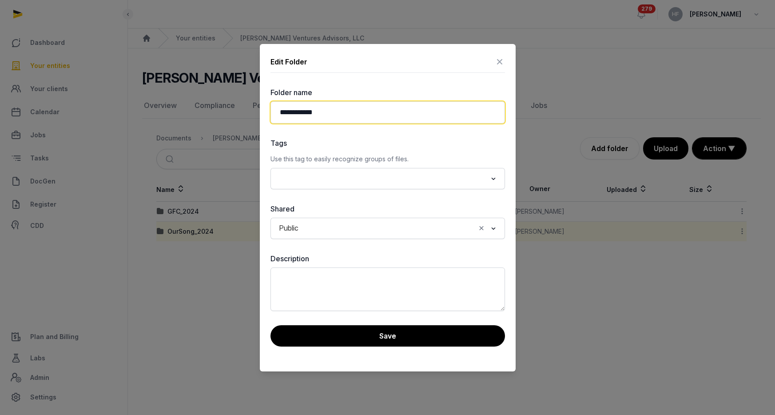
click at [280, 110] on input "**********" at bounding box center [387, 112] width 234 height 22
paste input "**********"
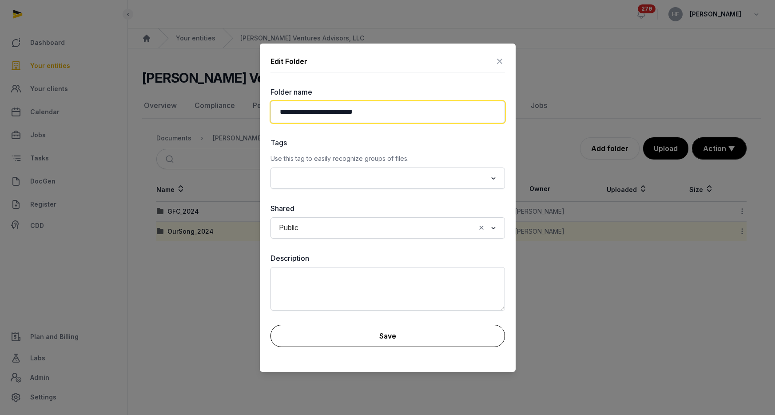
type input "**********"
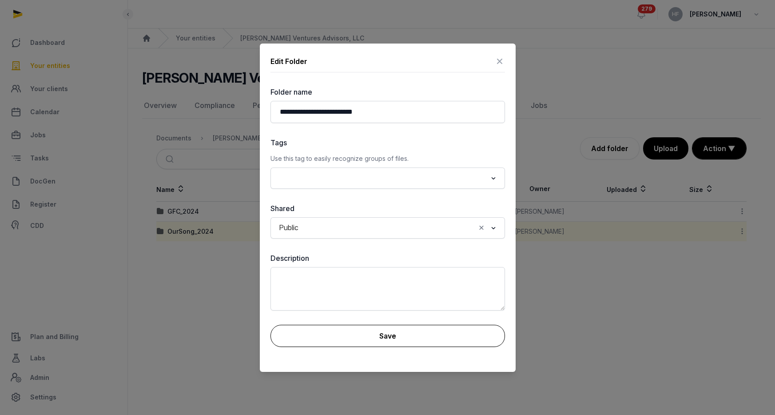
click at [425, 334] on button "Save" at bounding box center [387, 336] width 234 height 22
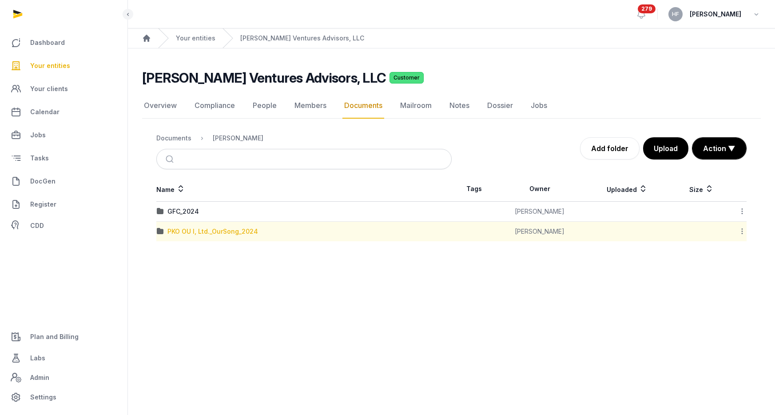
click at [221, 232] on div "PKO OU I, Ltd._OurSong_2024" at bounding box center [212, 231] width 91 height 9
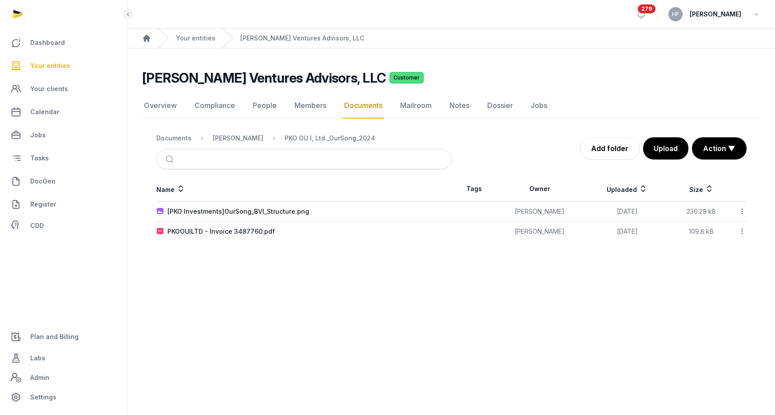
click at [741, 210] on icon at bounding box center [742, 210] width 8 height 9
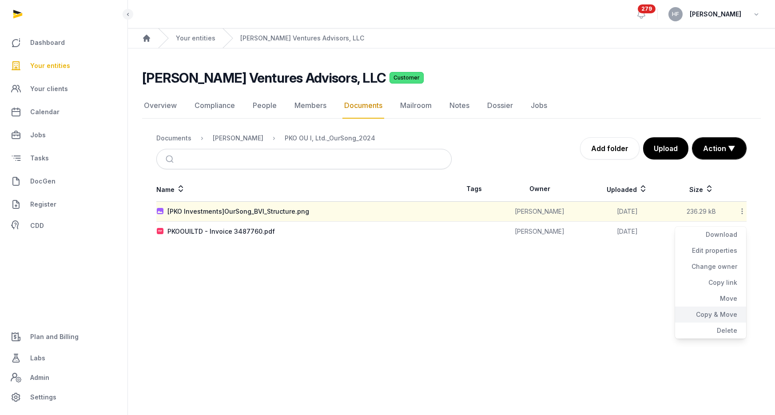
click at [728, 306] on div "Copy & Move" at bounding box center [710, 314] width 71 height 16
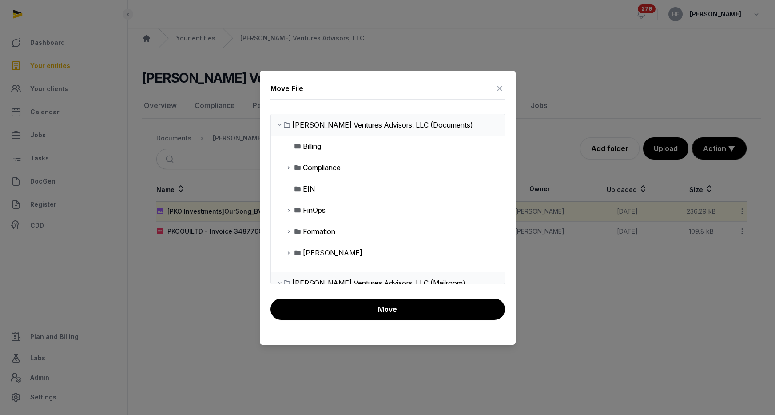
click at [288, 231] on icon at bounding box center [288, 231] width 7 height 11
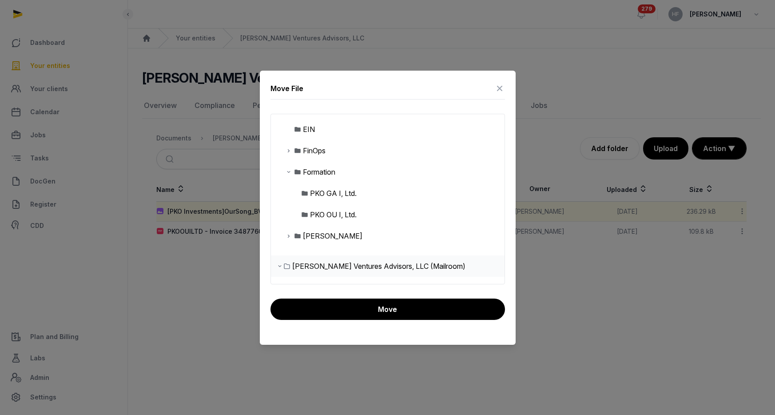
scroll to position [63, 0]
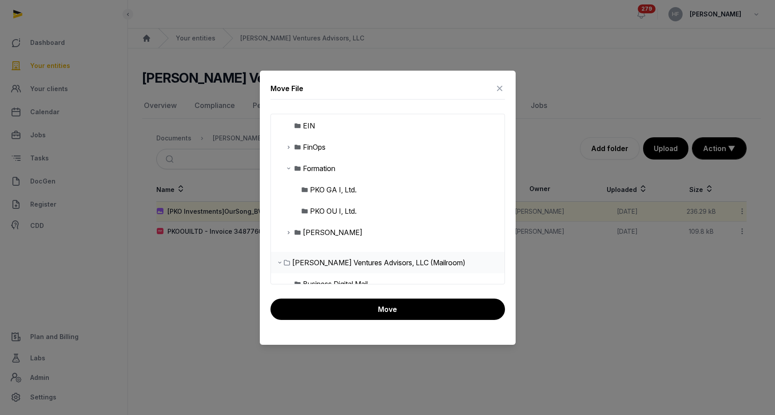
click at [338, 210] on div "PKO OU I, Ltd." at bounding box center [333, 211] width 47 height 11
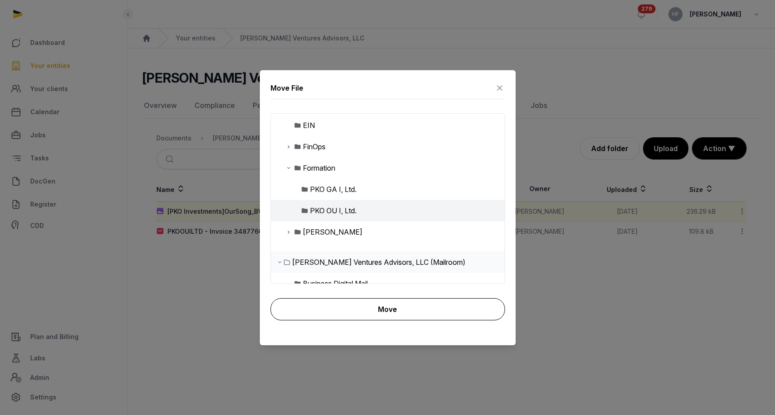
click at [402, 311] on button "Move" at bounding box center [387, 309] width 234 height 22
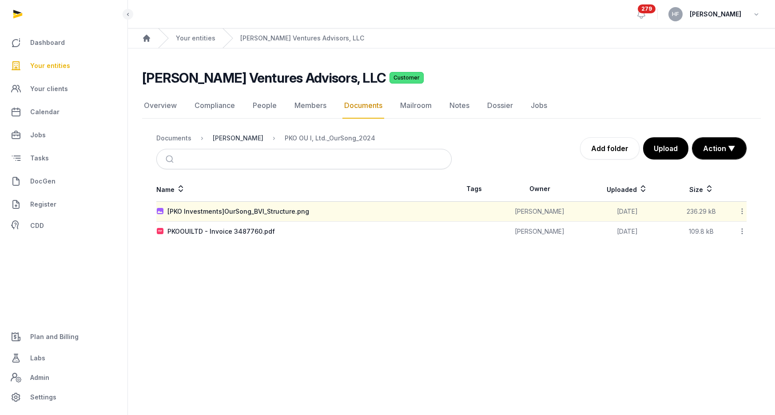
click at [239, 139] on div "[PERSON_NAME]" at bounding box center [238, 138] width 51 height 9
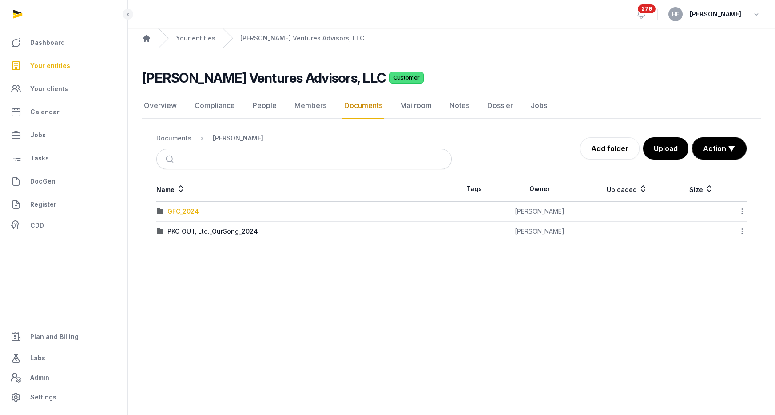
click at [191, 211] on div "GFC_2024" at bounding box center [183, 211] width 32 height 9
click at [199, 211] on div "[PKO Investments]GFC_BVI_Structure.png" at bounding box center [230, 211] width 127 height 9
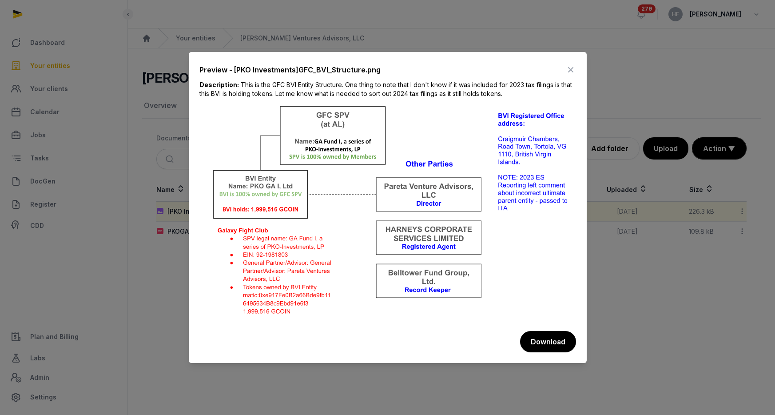
click at [571, 70] on icon at bounding box center [570, 70] width 11 height 14
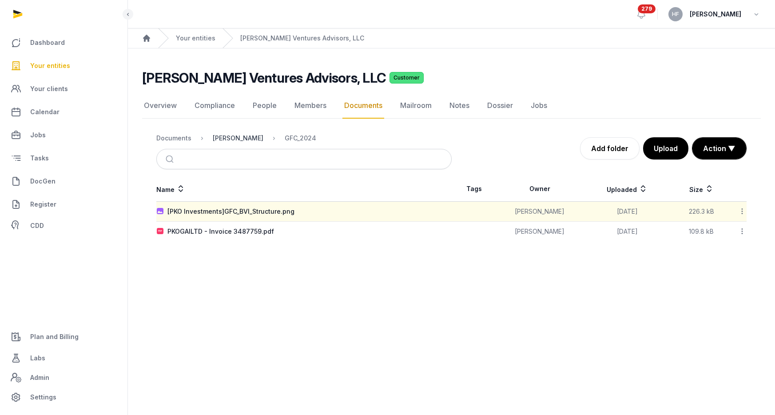
click at [238, 137] on div "[PERSON_NAME]" at bounding box center [238, 138] width 51 height 9
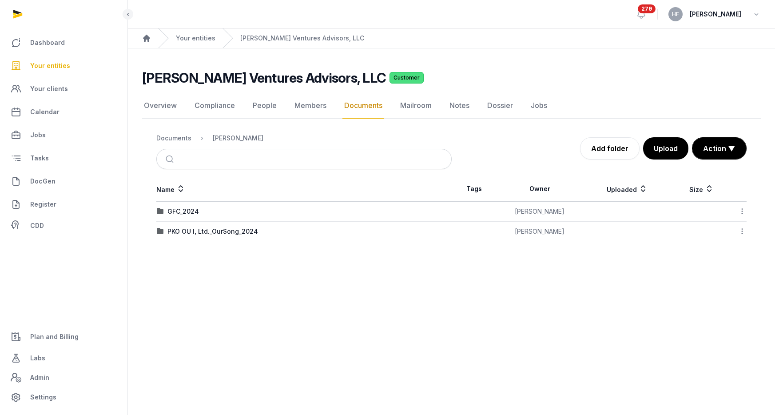
click at [741, 209] on icon at bounding box center [742, 210] width 8 height 9
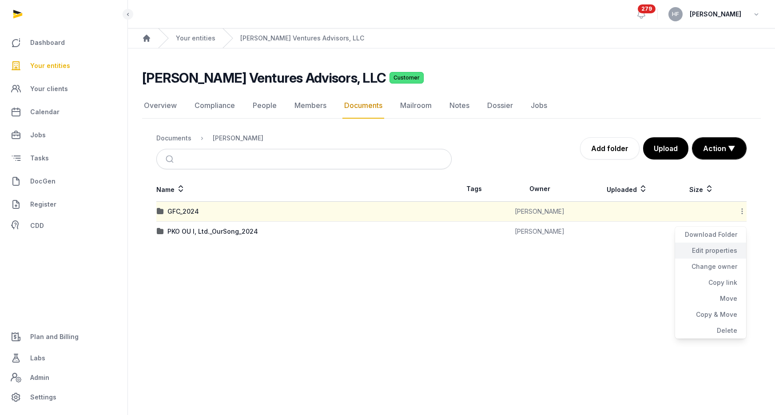
click at [729, 248] on div "Edit properties" at bounding box center [710, 250] width 71 height 16
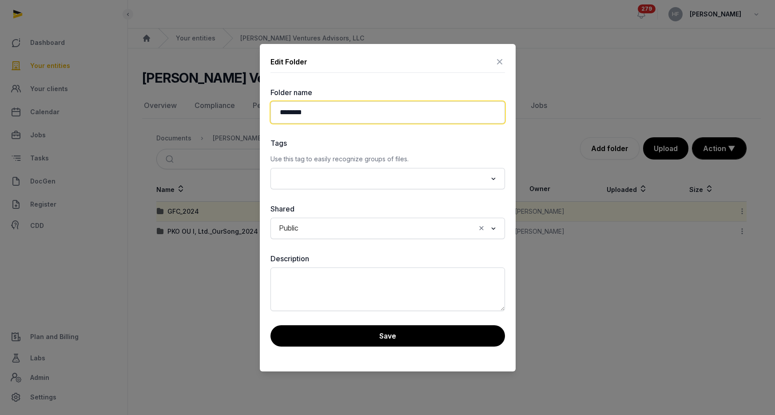
click at [279, 112] on input "********" at bounding box center [387, 112] width 234 height 22
paste input "**********"
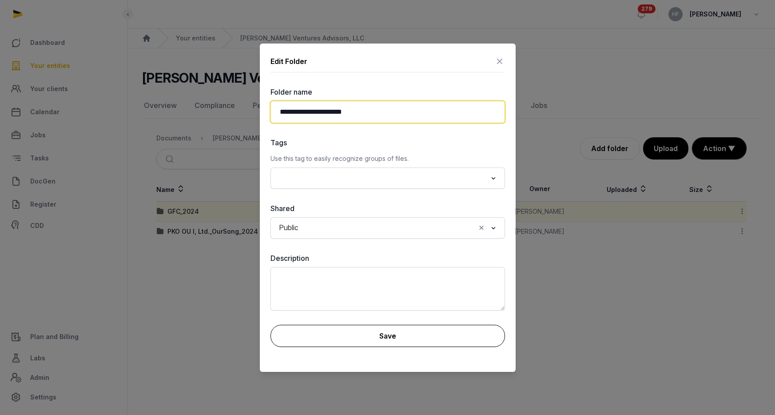
type input "**********"
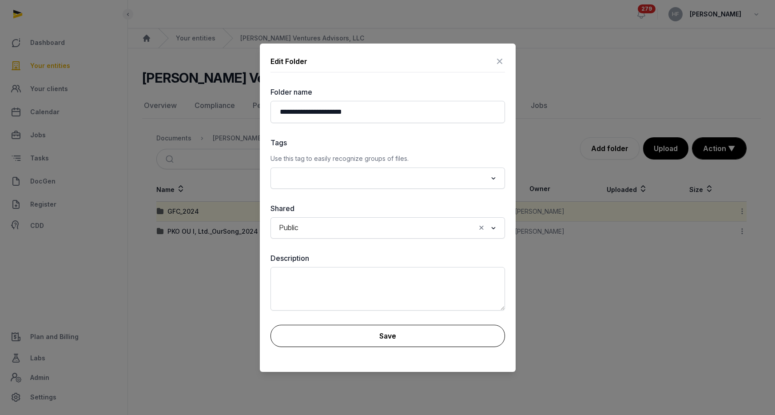
click at [429, 344] on button "Save" at bounding box center [387, 336] width 234 height 22
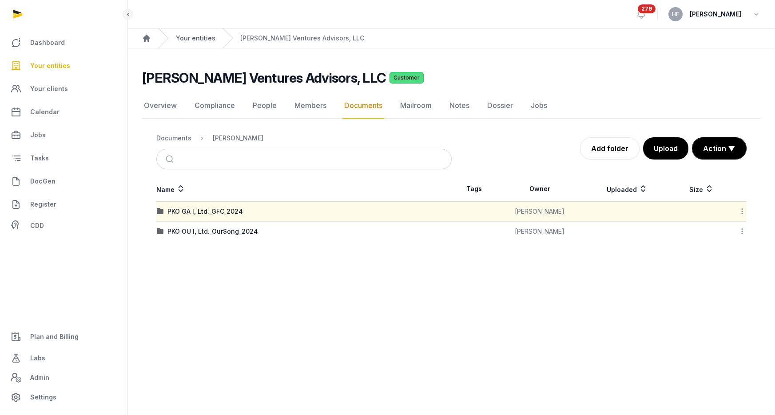
click at [203, 36] on link "Your entities" at bounding box center [196, 38] width 40 height 9
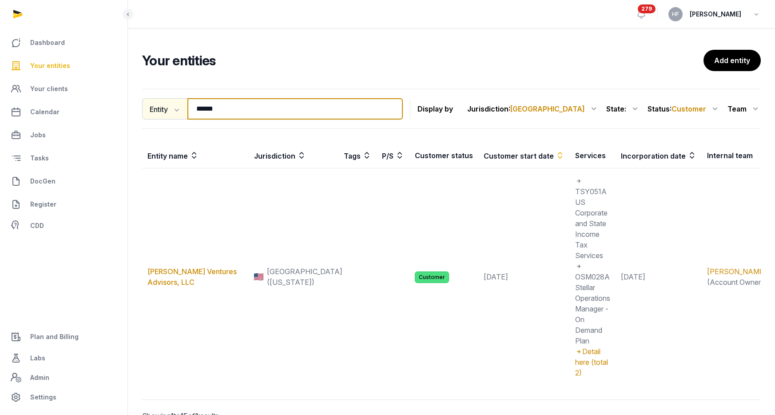
drag, startPoint x: 240, startPoint y: 114, endPoint x: 143, endPoint y: 109, distance: 97.3
click at [146, 109] on div "Entity Entity People Tags Services ****** Search" at bounding box center [272, 108] width 261 height 21
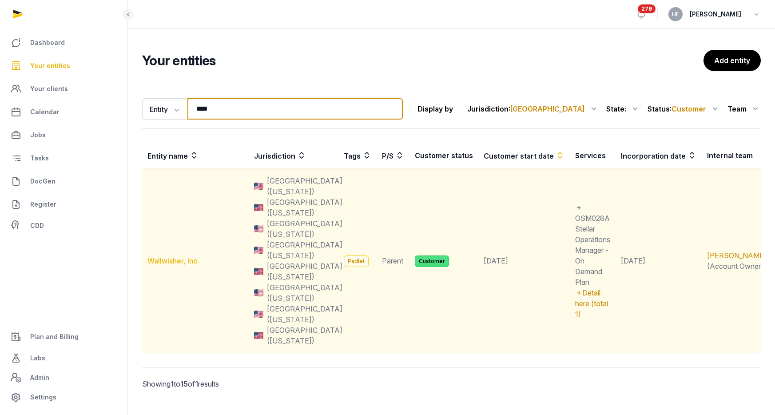
type input "****"
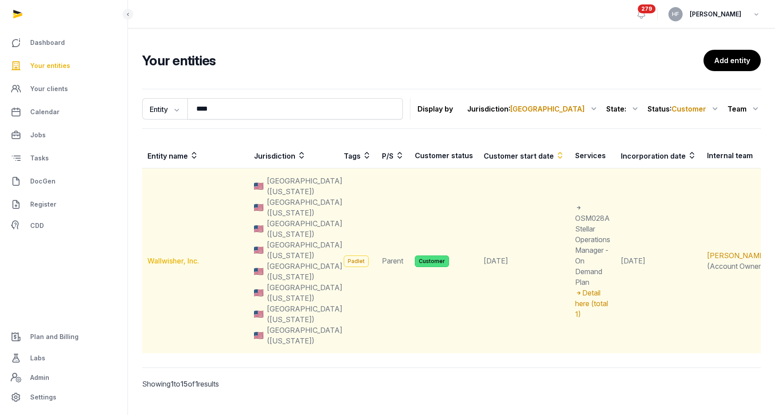
click at [177, 256] on link "Wallwisher, Inc." at bounding box center [173, 260] width 52 height 9
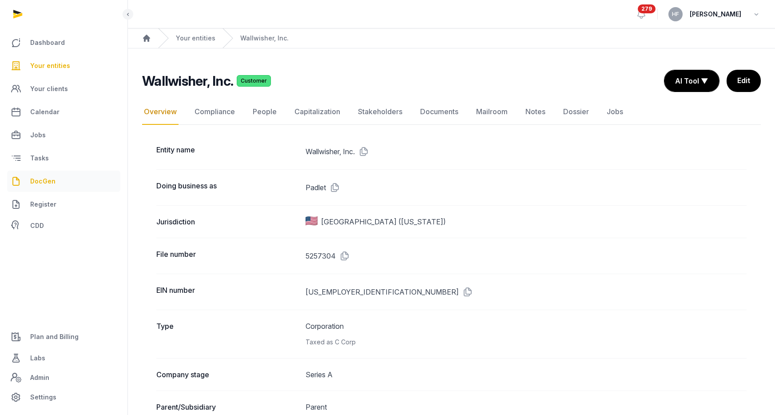
click at [52, 179] on span "DocGen" at bounding box center [42, 181] width 25 height 11
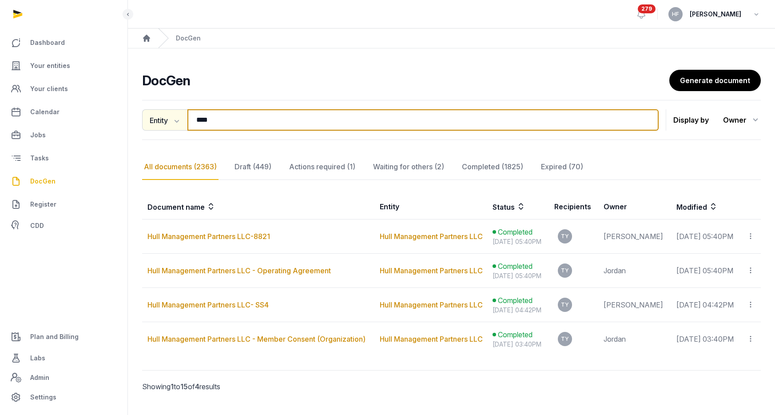
drag, startPoint x: 227, startPoint y: 116, endPoint x: 180, endPoint y: 116, distance: 46.6
click at [185, 116] on div "Entity Document name Entity Recipient **** Search" at bounding box center [400, 119] width 516 height 21
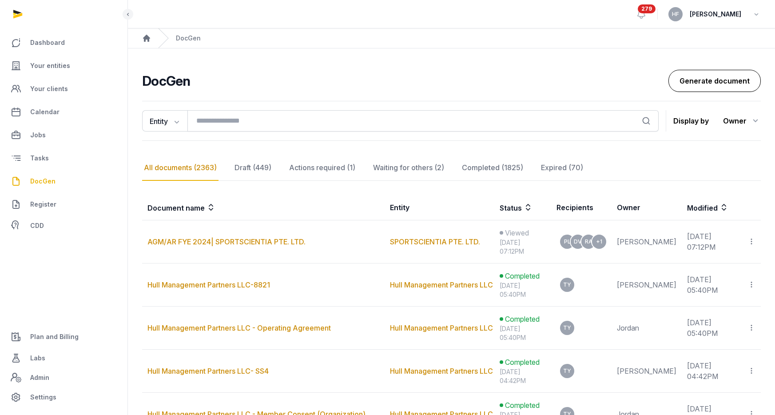
click at [720, 83] on link "Generate document" at bounding box center [714, 81] width 92 height 22
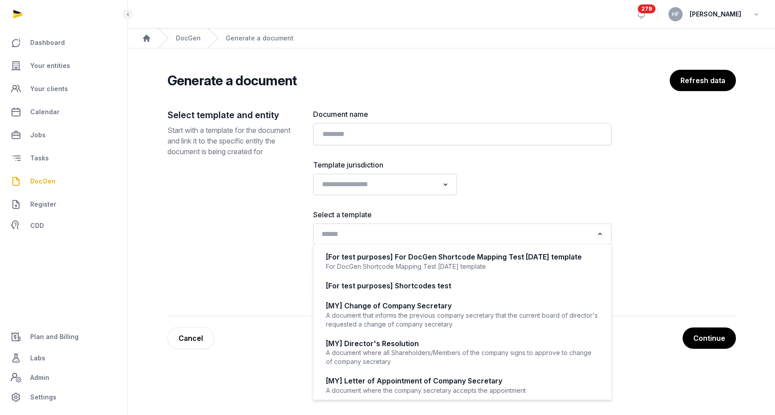
click at [360, 234] on input "Search for option" at bounding box center [455, 234] width 275 height 12
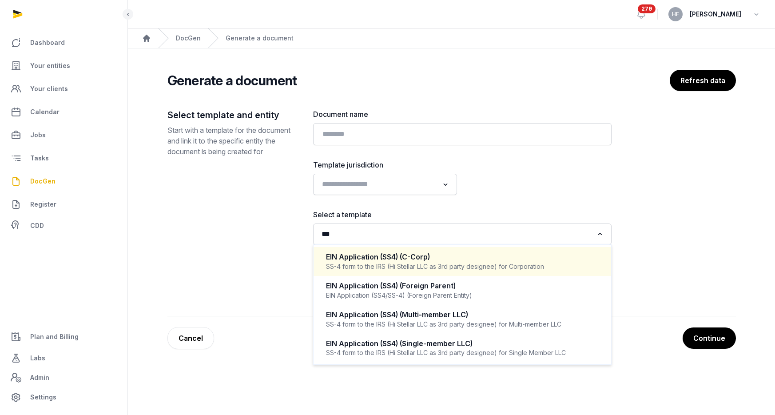
type input "***"
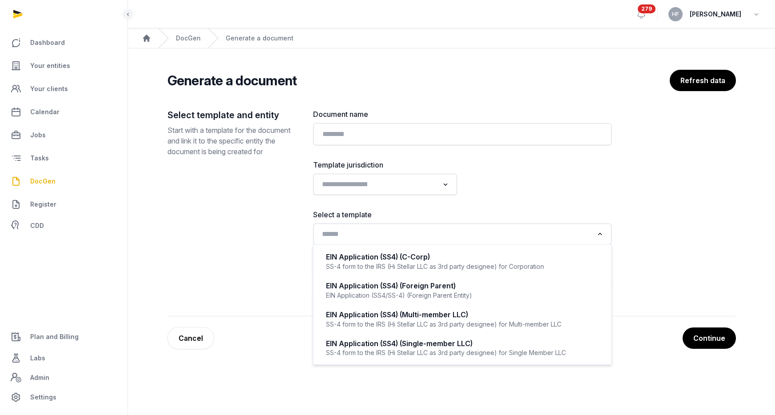
click at [483, 156] on div "Document name Template jurisdiction Loading... Select a template Loading... EIN…" at bounding box center [462, 202] width 298 height 186
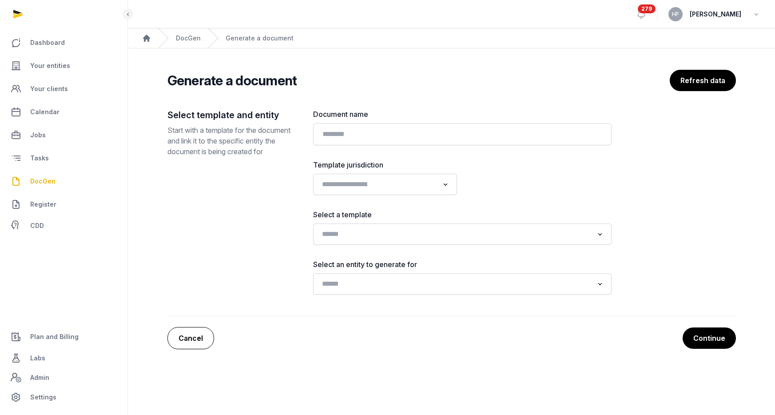
click at [205, 332] on link "Cancel" at bounding box center [190, 338] width 47 height 22
